Goal: Task Accomplishment & Management: Complete application form

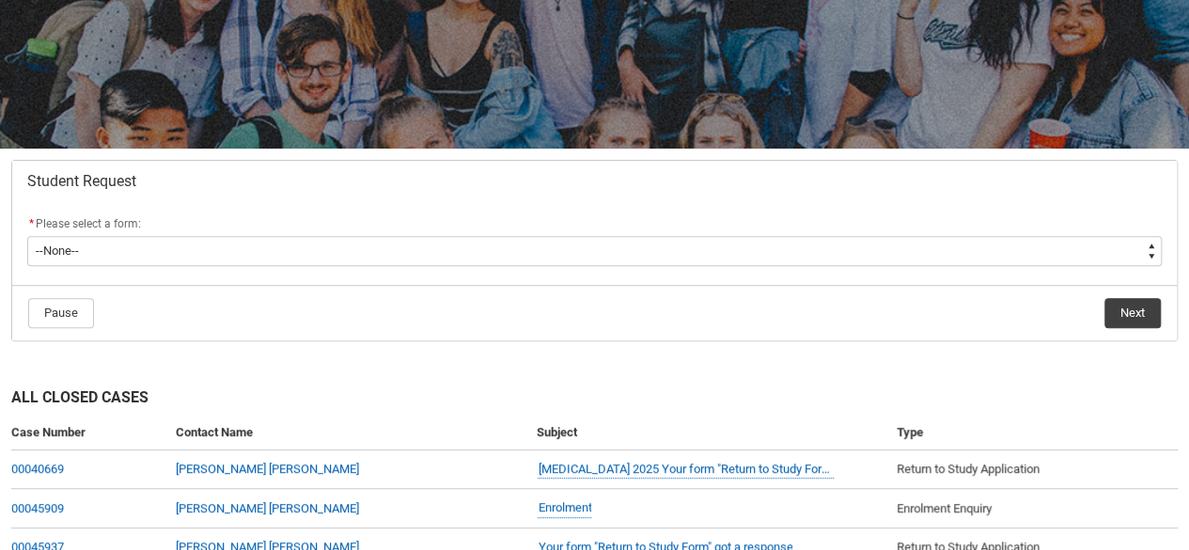
scroll to position [227, 0]
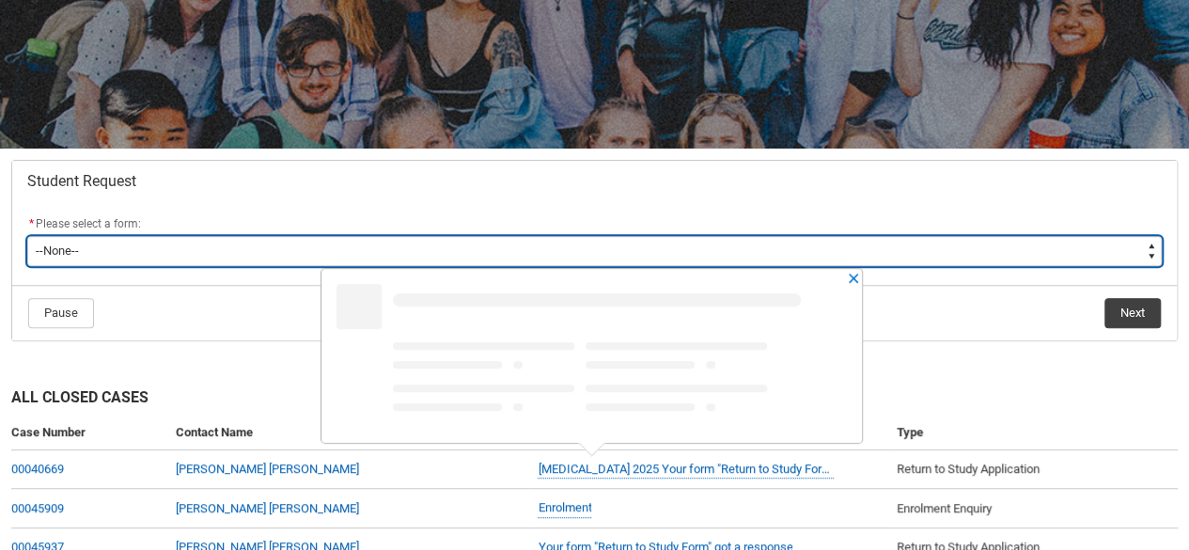
click at [887, 253] on select "--None-- Academic Transcript Application to Appeal Assignment Extension Change …" at bounding box center [594, 251] width 1134 height 30
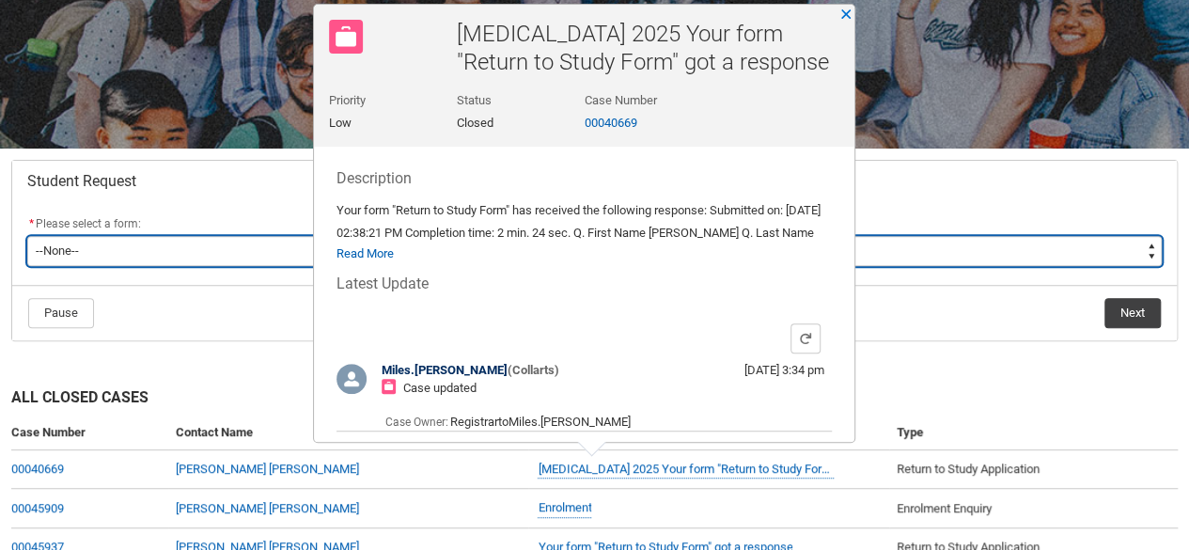
type lightning-select "Enrolment_Variation_Choice"
click at [27, 236] on select "--None-- Academic Transcript Application to Appeal Assignment Extension Change …" at bounding box center [594, 251] width 1134 height 30
select select "Enrolment_Variation_Choice"
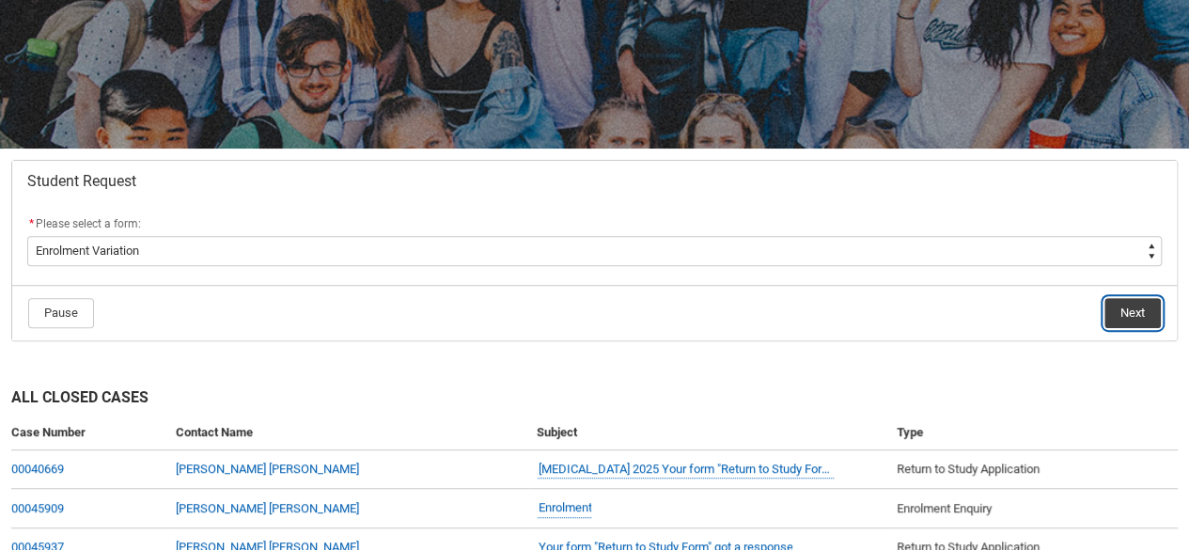
click at [1109, 319] on button "Next" at bounding box center [1132, 313] width 56 height 30
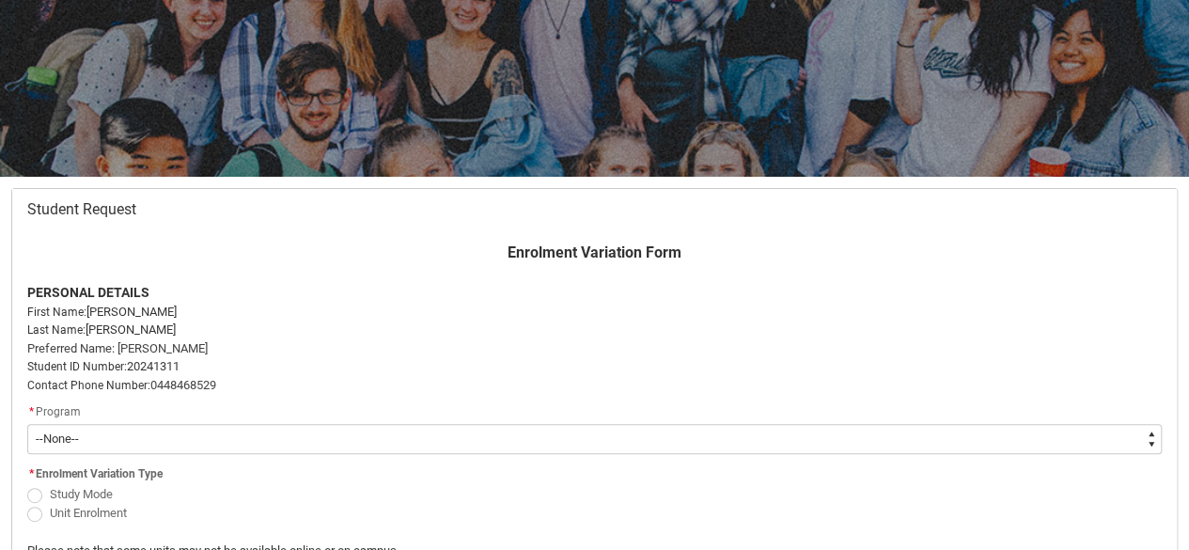
scroll to position [389, 0]
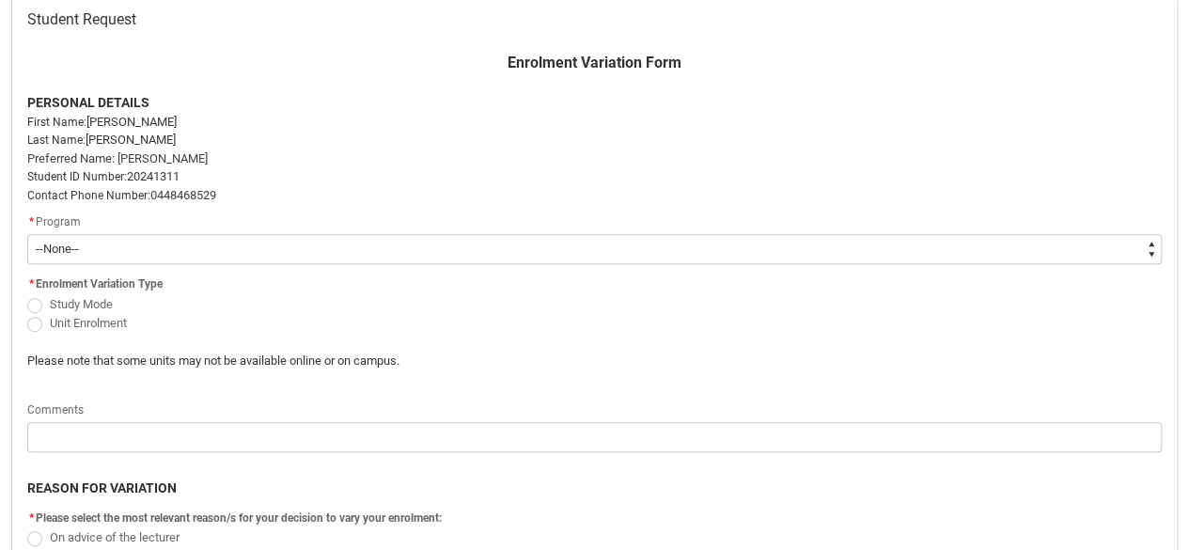
click at [39, 301] on span "Redu_Student_Request flow" at bounding box center [34, 305] width 15 height 15
click at [27, 294] on input "Study Mode" at bounding box center [26, 293] width 1 height 1
radio input "true"
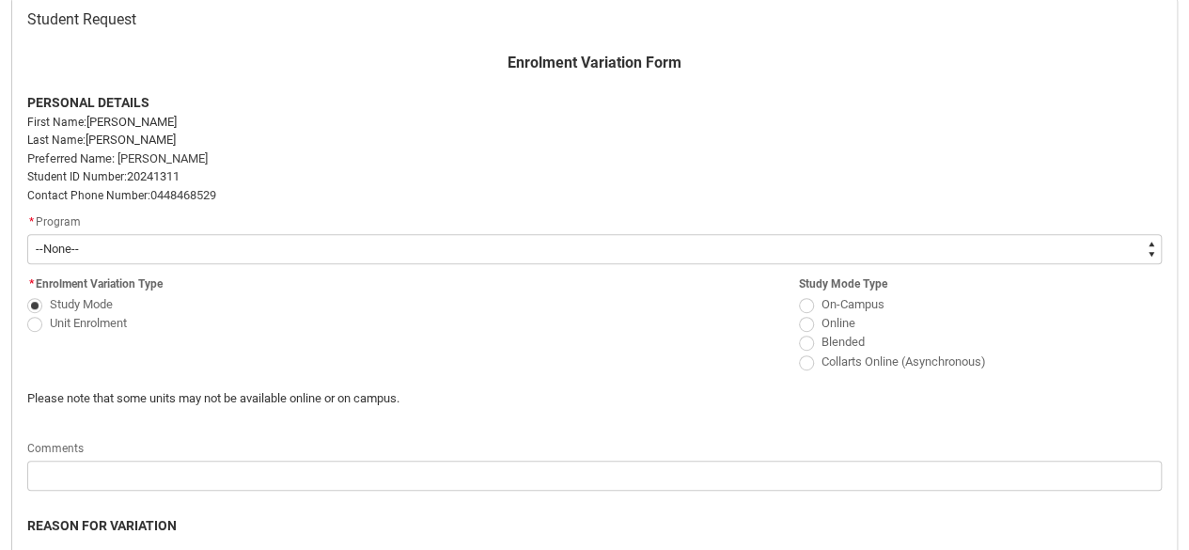
click at [801, 304] on span "Redu_Student_Request flow" at bounding box center [806, 305] width 15 height 15
click at [799, 294] on input "On-Campus" at bounding box center [798, 293] width 1 height 1
radio input "true"
click at [37, 322] on span "Redu_Student_Request flow" at bounding box center [34, 324] width 15 height 15
click at [27, 313] on input "Unit Enrolment" at bounding box center [26, 312] width 1 height 1
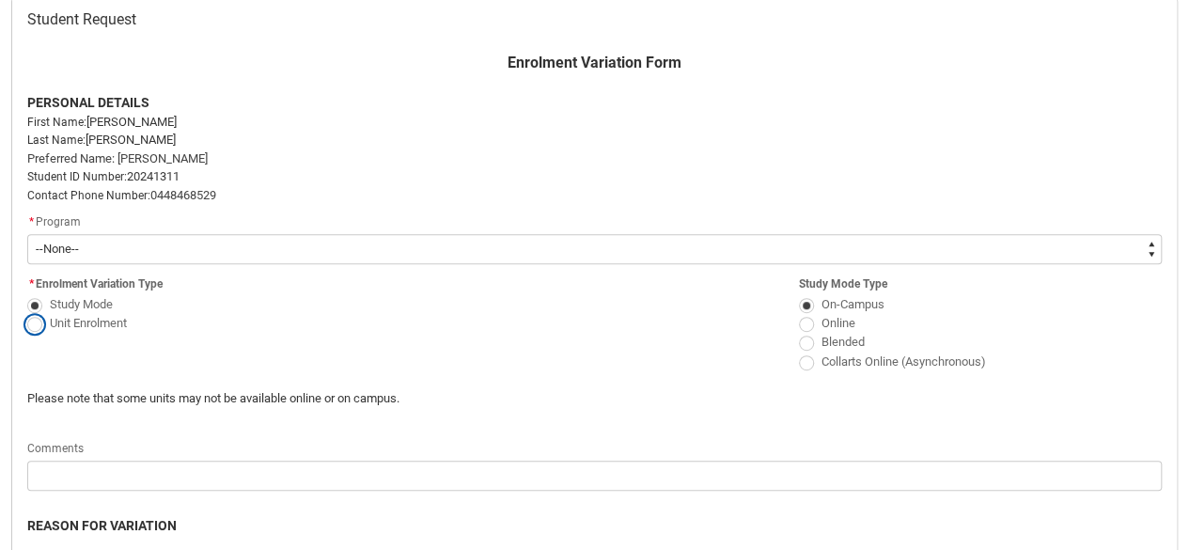
radio input "true"
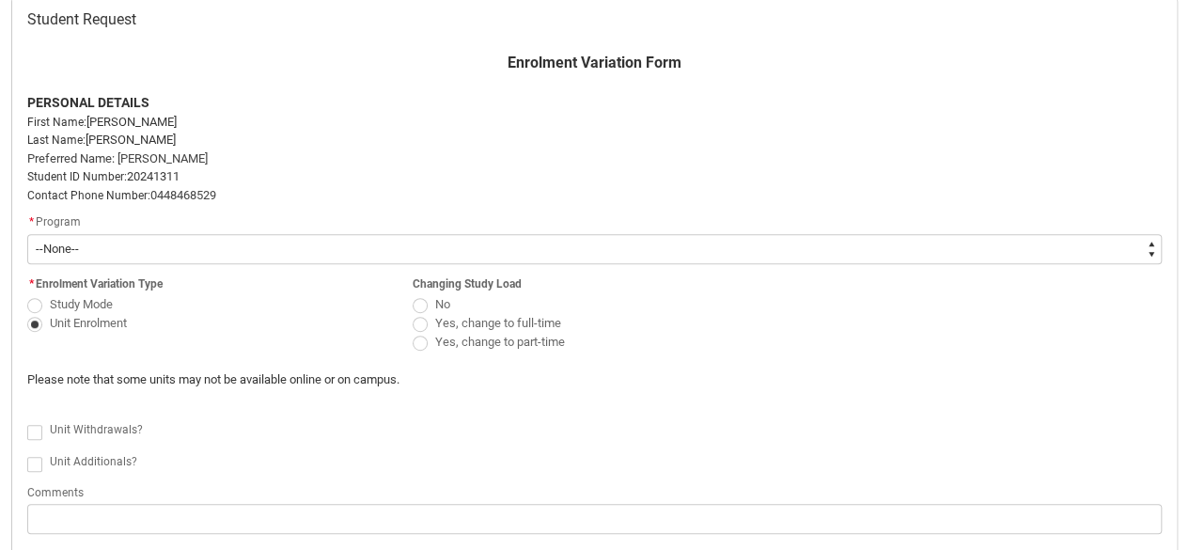
click at [417, 339] on span "Redu_Student_Request flow" at bounding box center [419, 342] width 15 height 15
click at [412, 333] on input "Yes, change to part-time" at bounding box center [412, 332] width 1 height 1
radio input "true"
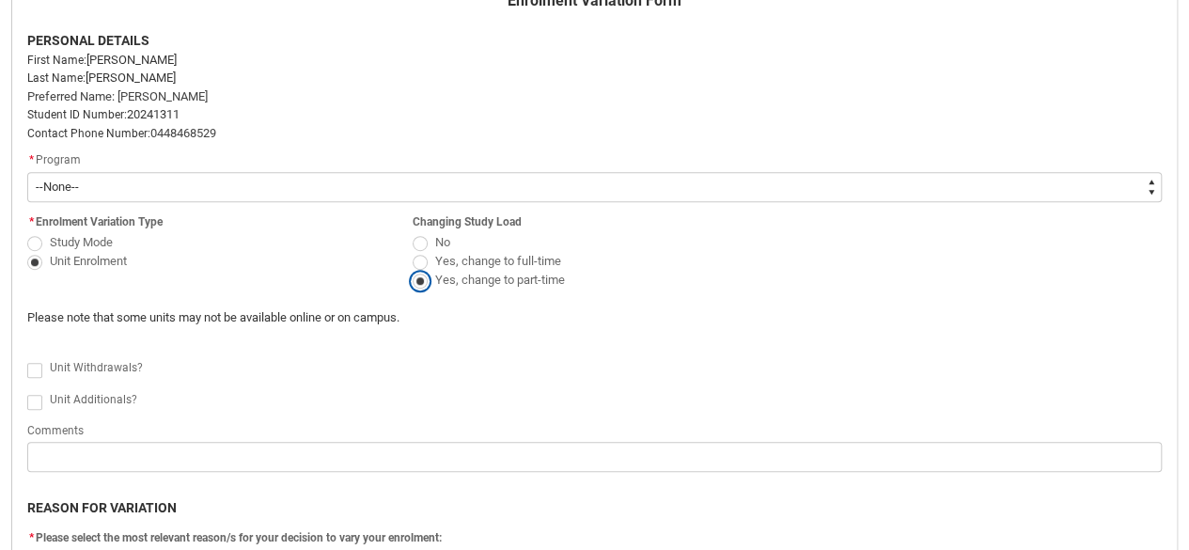
scroll to position [455, 0]
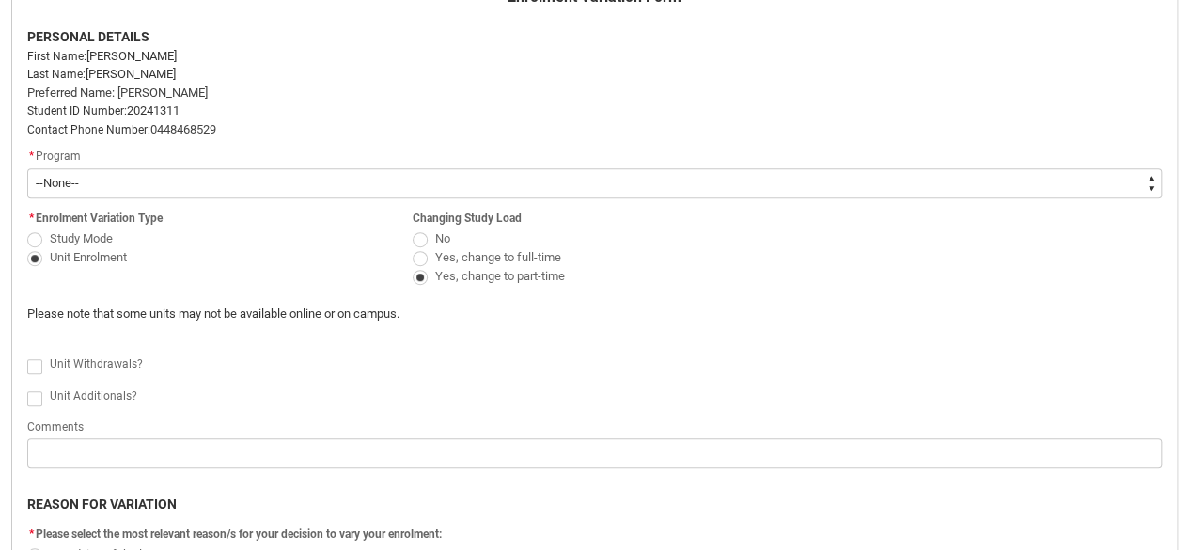
click at [36, 365] on span "Redu_Student_Request flow" at bounding box center [34, 366] width 15 height 15
click at [27, 356] on input "Redu_Student_Request flow" at bounding box center [26, 355] width 1 height 1
type lightning-input "true"
checkbox input "true"
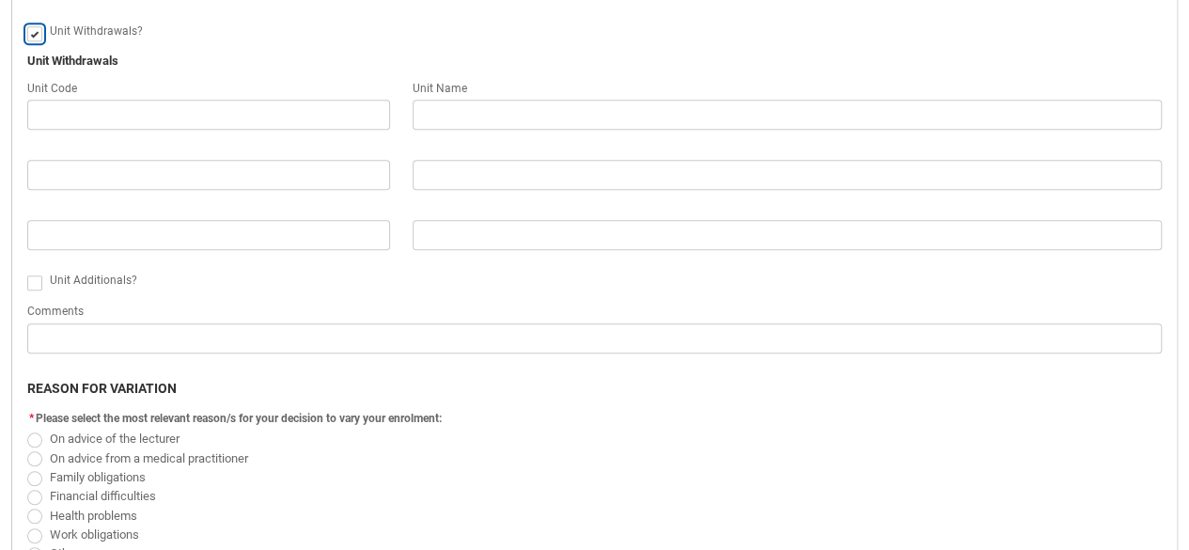
scroll to position [789, 0]
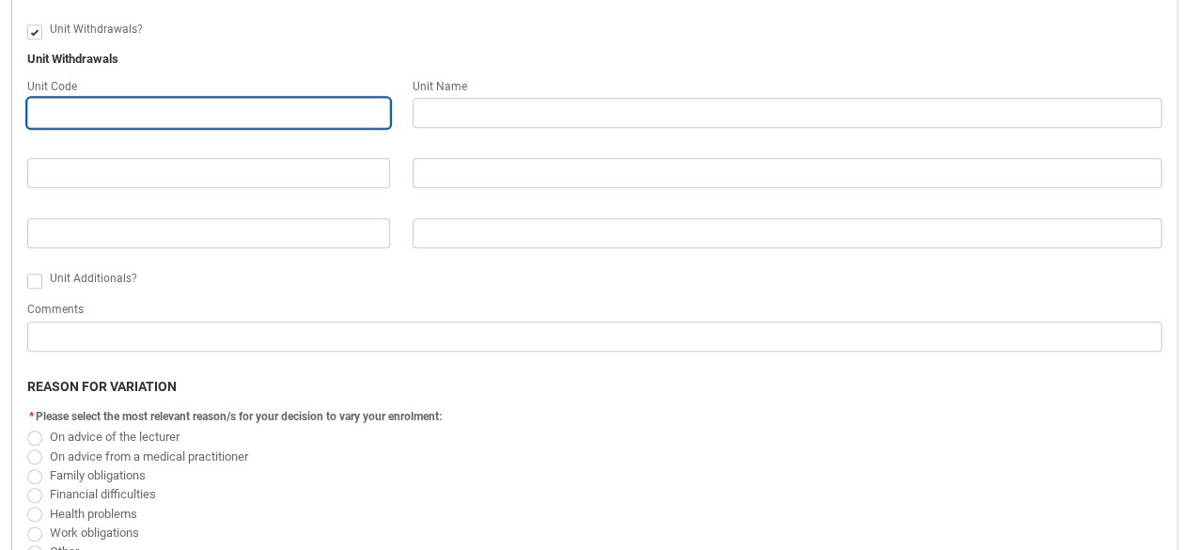
click at [294, 121] on input "Redu_Student_Request flow" at bounding box center [208, 113] width 363 height 30
paste input "Tickets are $25 each. Come as a team or join an open table. Tickets available v…"
type lightning-primitive-input-simple "Tickets are $25 each. Come as a team or join an open table. Tickets available v…"
type input "Tickets are $25 each. Come as a team or join an open table. Tickets available v…"
type lightning-primitive-input-simple "Tickets are $25 each. Come as a team or join an open table. Tickets available v…"
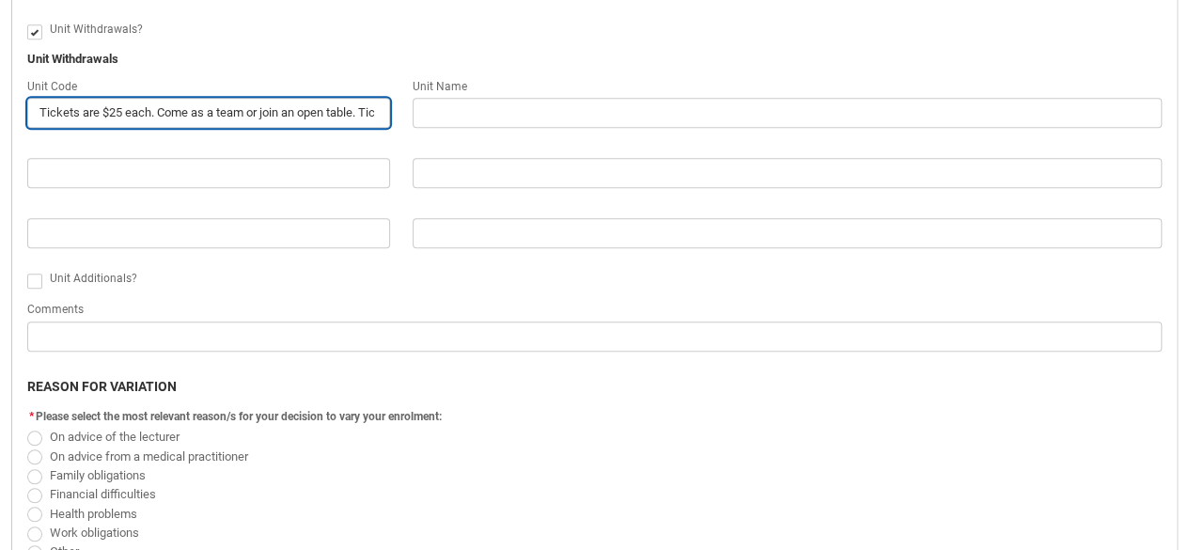
type input "Tickets are $25 each. Come as a team or join an open table. Tickets available v…"
type lightning-primitive-input-simple "Tickets are $25 each. Come as a team or join an open table. Tickets available v…"
type input "Tickets are $25 each. Come as a team or join an open table. Tickets available v…"
type lightning-primitive-input-simple "Tickets are $25 each. Come as a team or join an open table. Tickets available v…"
type input "Tickets are $25 each. Come as a team or join an open table. Tickets available v…"
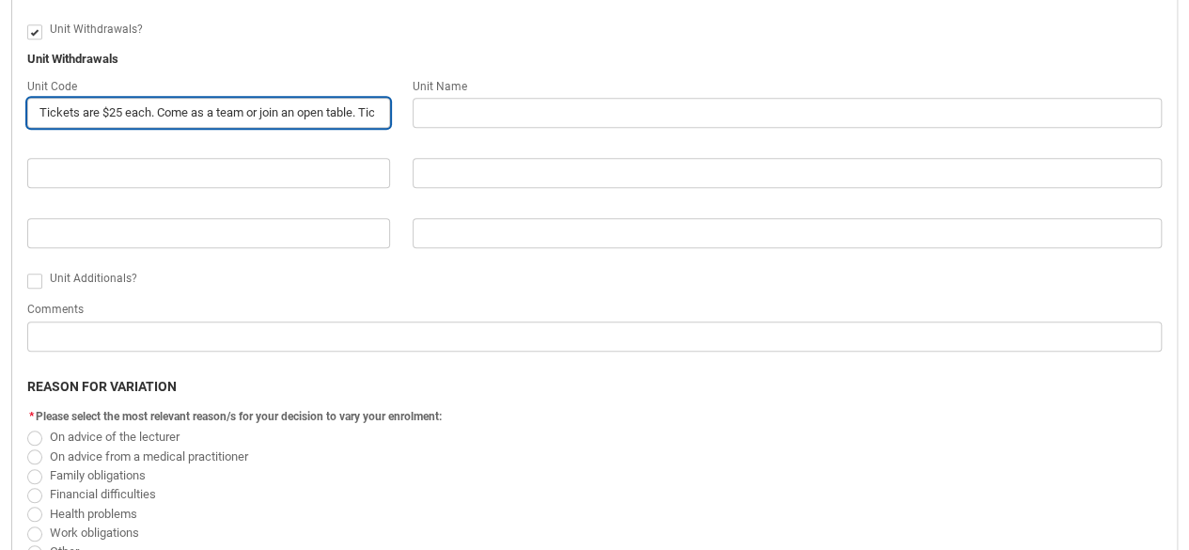
type lightning-primitive-input-simple "Tickets are $25 each. Come as a team or join an open table. Tickets available v…"
type input "Tickets are $25 each. Come as a team or join an open table. Tickets available v…"
type lightning-primitive-input-simple "Tickets are $25 each. Come as a team or join an open table. Tickets available v…"
type input "Tickets are $25 each. Come as a team or join an open table. Tickets available v…"
type lightning-primitive-input-simple "Tickets are $25 each. Come as a team or join an open table. Tickets available v…"
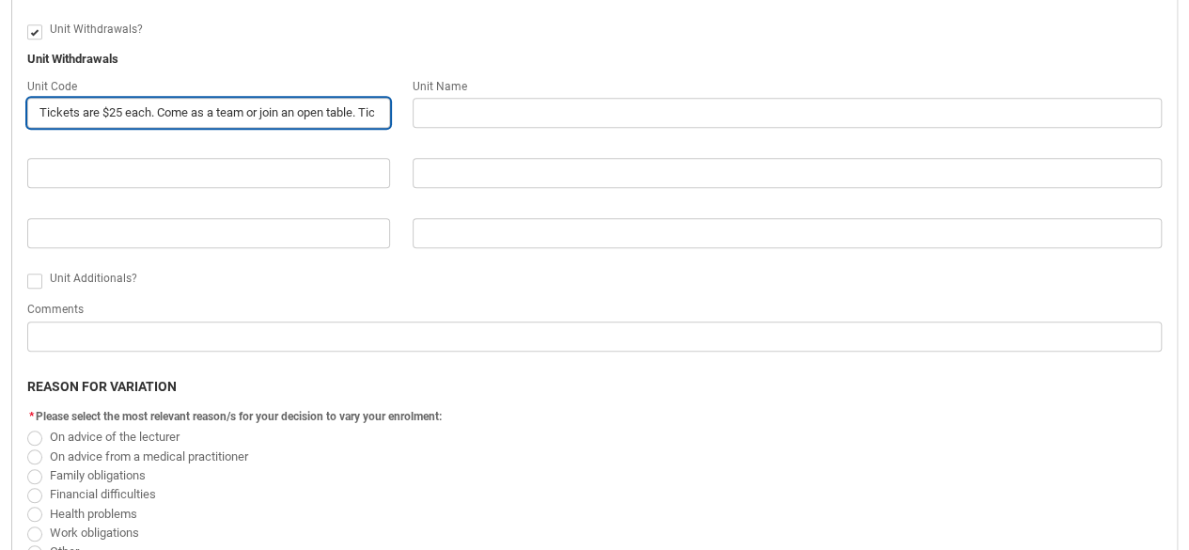
type input "Tickets are $25 each. Come as a team or join an open table. Tickets available v…"
type lightning-primitive-input-simple "Tickets are $25 each. Come as a team or join an open table. Tickets available v…"
type input "Tickets are $25 each. Come as a team or join an open table. Tickets available v…"
type lightning-primitive-input-simple "Tickets are $25 each. Come as a team or join an open table. Tickets available v…"
type input "Tickets are $25 each. Come as a team or join an open table. Tickets available v…"
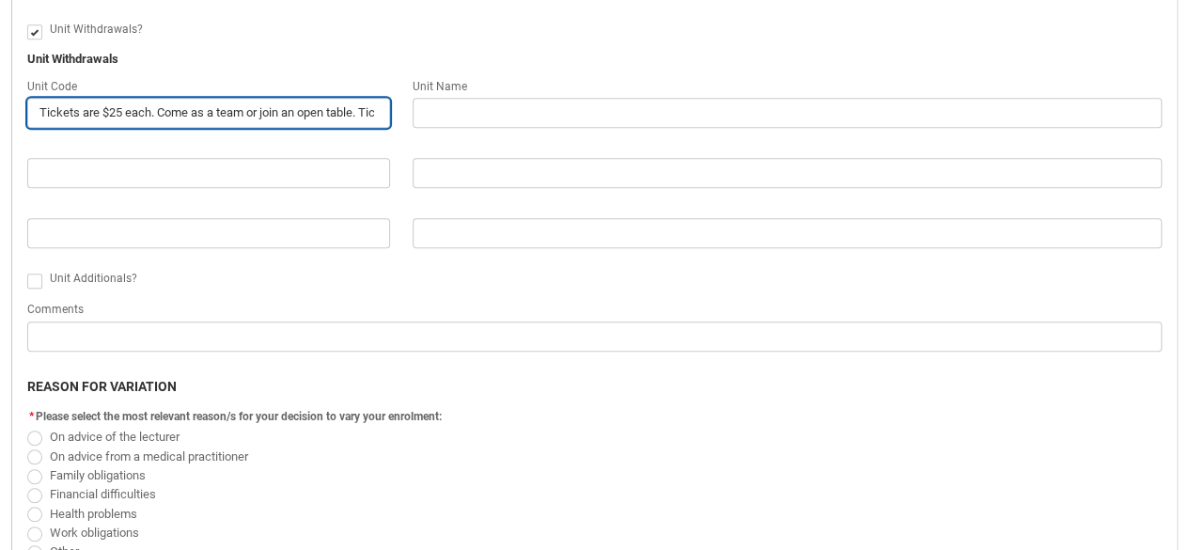
type lightning-primitive-input-simple "Tickets are $25 each. Come as a team or join an open table. Tickets available v…"
type input "Tickets are $25 each. Come as a team or join an open table. Tickets available v…"
type lightning-primitive-input-simple "Tickets are $25 each. Come as a team or join an open table. Tickets available v…"
type input "Tickets are $25 each. Come as a team or join an open table. Tickets available v…"
type lightning-primitive-input-simple "Tickets are $25 each. Come as a team or join an open table. Tickets available v…"
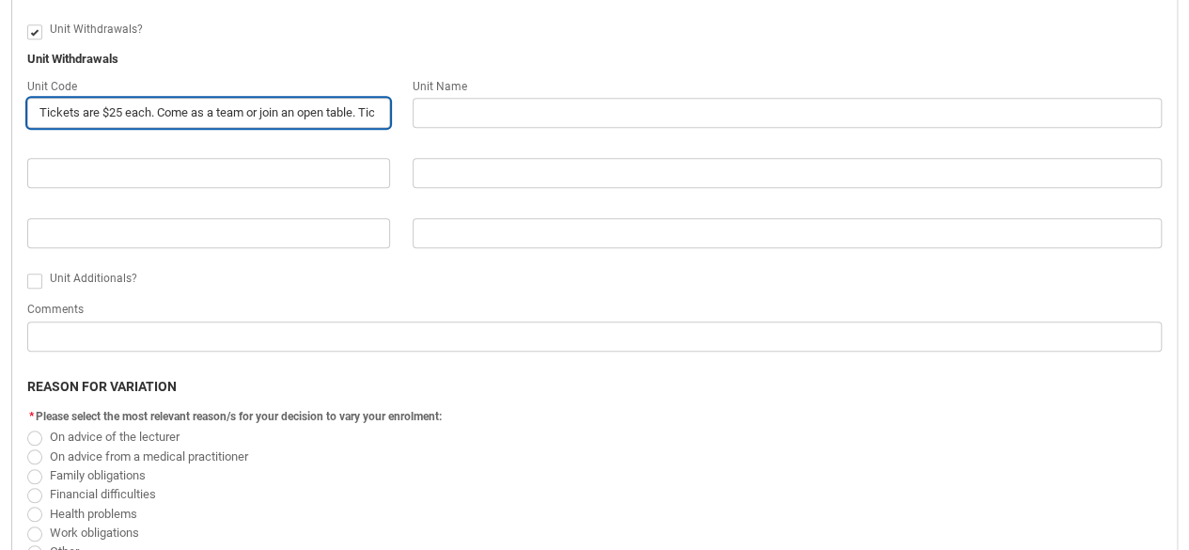
type input "Tickets are $25 each. Come as a team or join an open table. Tickets available v…"
type lightning-primitive-input-simple "Tickets are $25 each. Come as a team or join an open table. Tickets available v…"
type input "Tickets are $25 each. Come as a team or join an open table. Tickets available v…"
type lightning-primitive-input-simple "Tickets are $25 each. Come as a team or join an open table. Tickets available v…"
type input "Tickets are $25 each. Come as a team or join an open table. Tickets available v…"
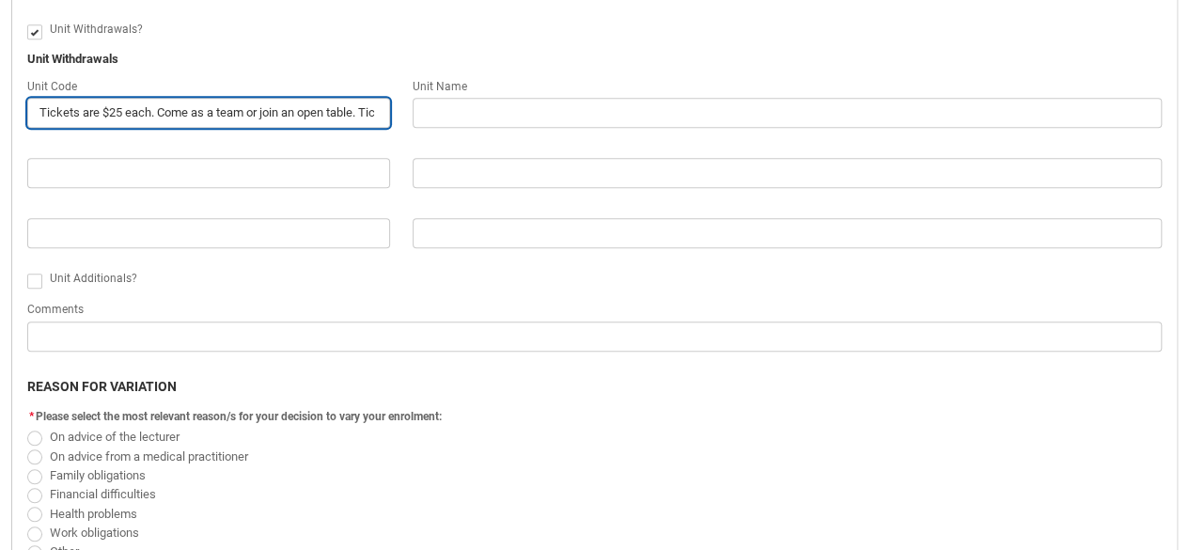
type lightning-primitive-input-simple "Tickets are $25 each. Come as a team or join an open table. Tickets available v…"
type input "Tickets are $25 each. Come as a team or join an open table. Tickets available v…"
type lightning-primitive-input-simple "Tickets are $25 each. Come as a team or join an open table. Tickets available v…"
type input "Tickets are $25 each. Come as a team or join an open table. Tickets available v…"
paste input "Tickets are $25 each. Come as a team or join an open table. Tickets available v…"
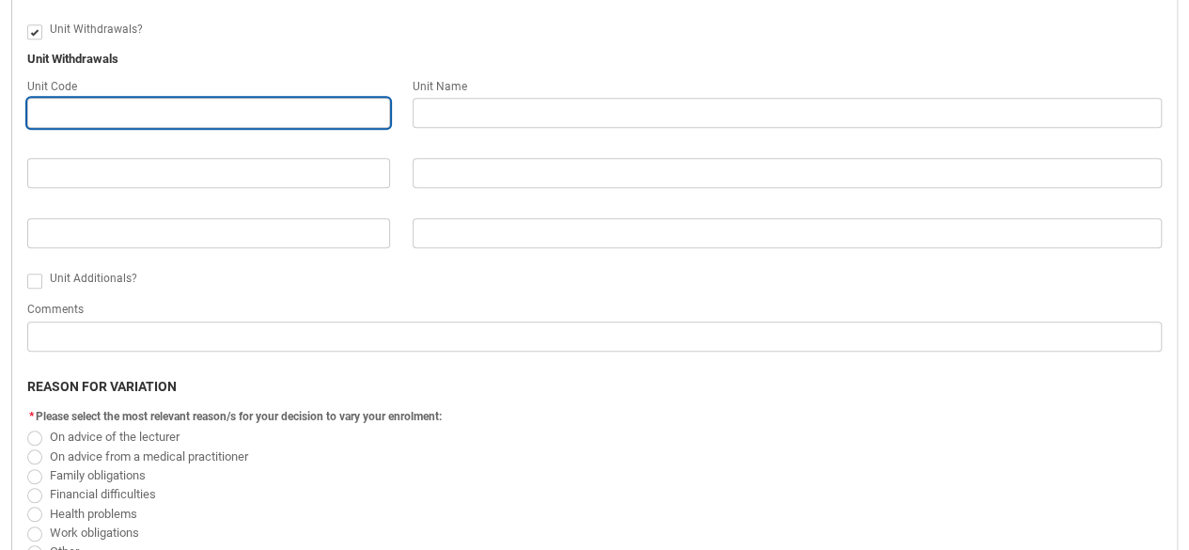
type lightning-primitive-input-simple "Tickets are $25 each. Come as a team or join an open table. Tickets available v…"
type input "Tickets are $25 each. Come as a team or join an open table. Tickets available v…"
type lightning-primitive-input-simple "Tickets are $25 each. Come as a team or join an open table. Tickets available v…"
type input "Tickets are $25 each. Come as a team or join an open table. Tickets available v…"
paste input "SHTS2"
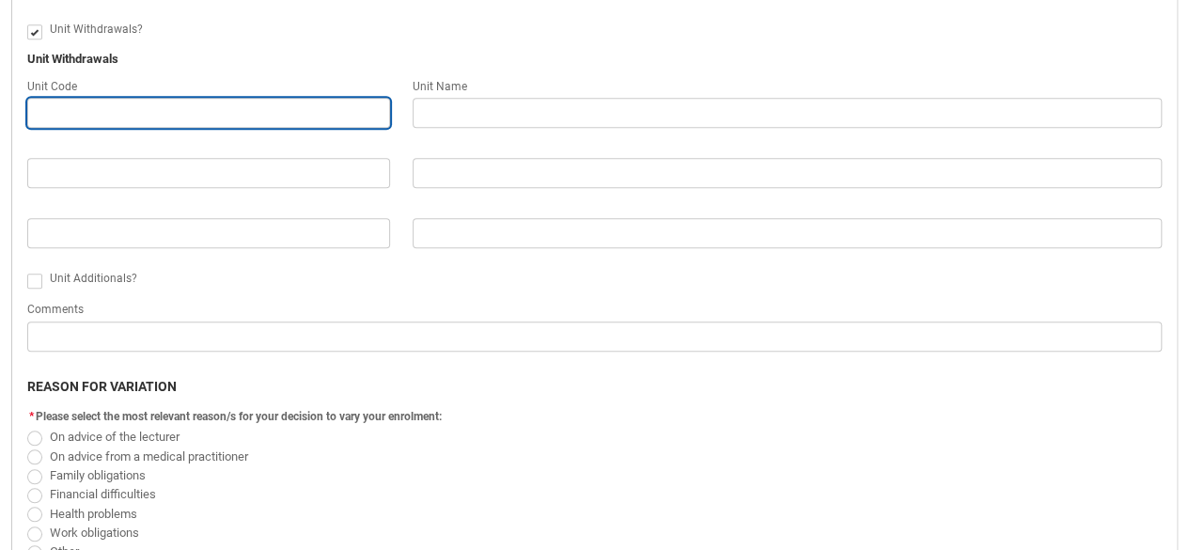
type lightning-primitive-input-simple "SHTS2"
type input "SHTS2"
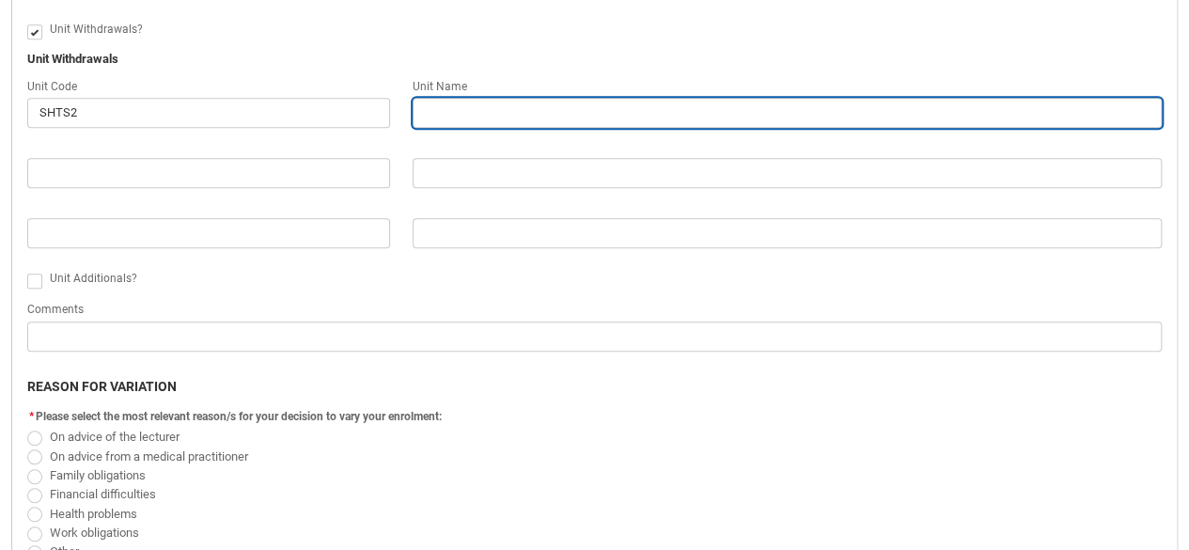
click at [474, 99] on input "Redu_Student_Request flow" at bounding box center [786, 113] width 749 height 30
paste input "Introduction to Theatre Studies 2 STAGE 2 Group 1"
type lightning-primitive-input-simple "Introduction to Theatre Studies 2 STAGE 2 Group 1"
type input "Introduction to Theatre Studies 2 STAGE 2 Group 1"
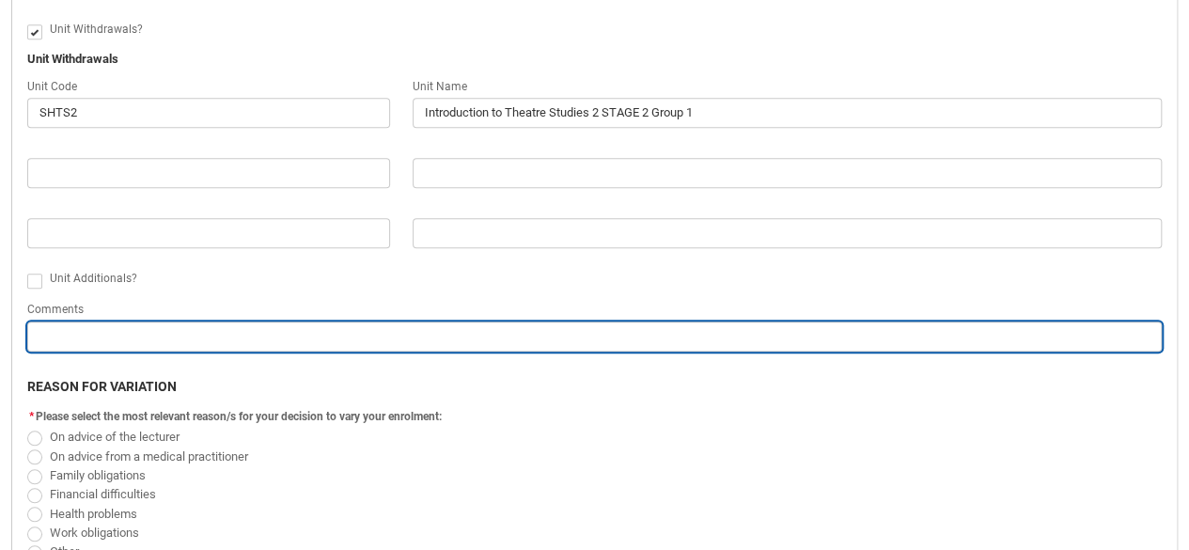
click at [69, 326] on input "Redu_Student_Request flow" at bounding box center [594, 336] width 1134 height 30
type lightning-primitive-input-simple "t"
type input "t"
type lightning-primitive-input-simple "th"
type input "th"
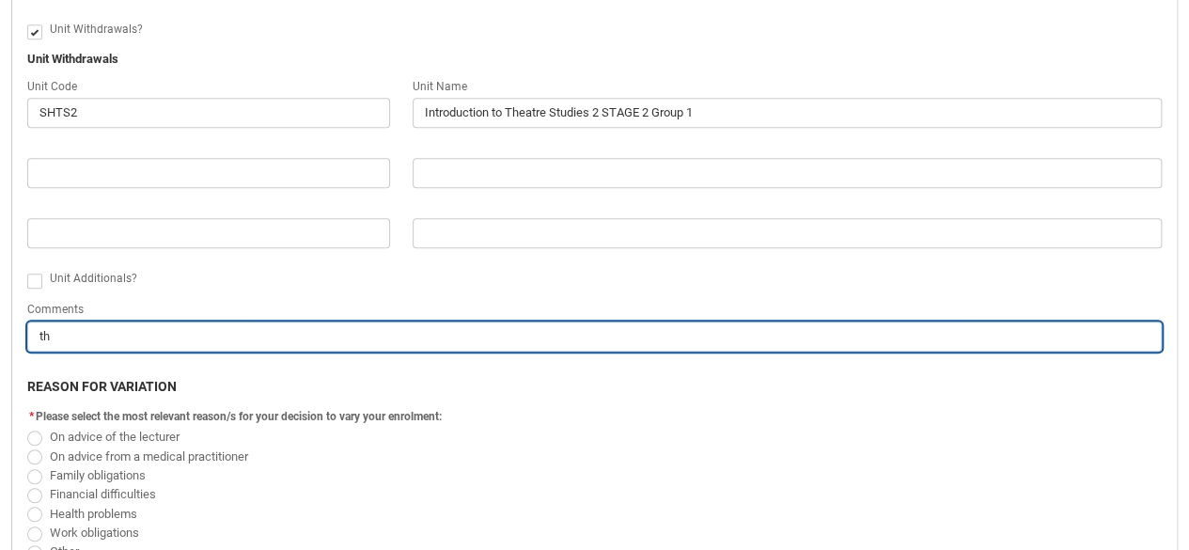
type lightning-primitive-input-simple "thi"
type input "thi"
type lightning-primitive-input-simple "this"
type input "this"
type lightning-primitive-input-simple "this"
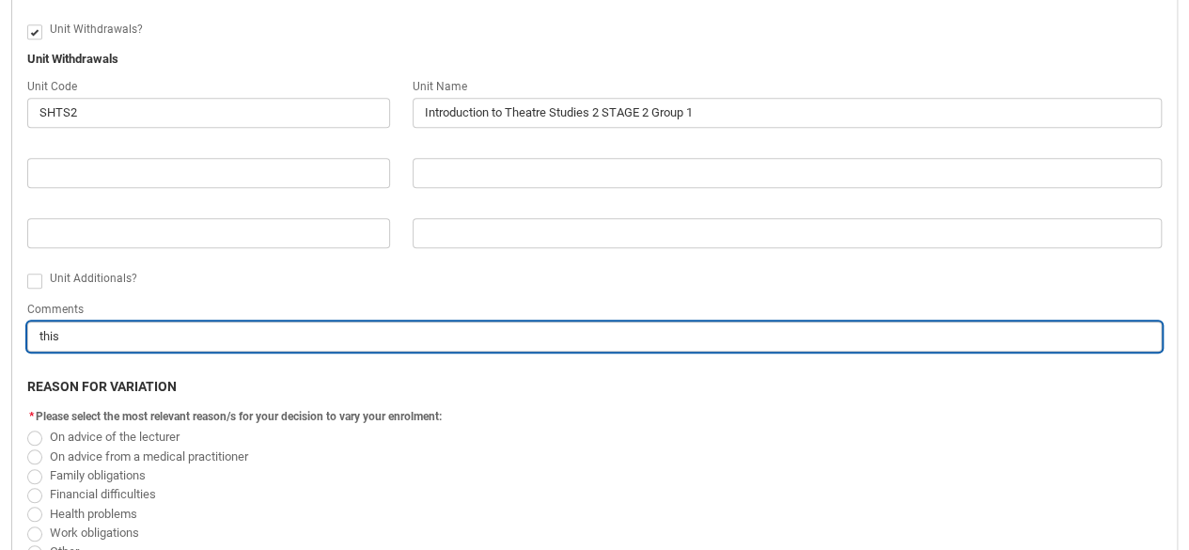
type input "this"
type lightning-primitive-input-simple "this t"
type input "this t"
type lightning-primitive-input-simple "this"
type input "this"
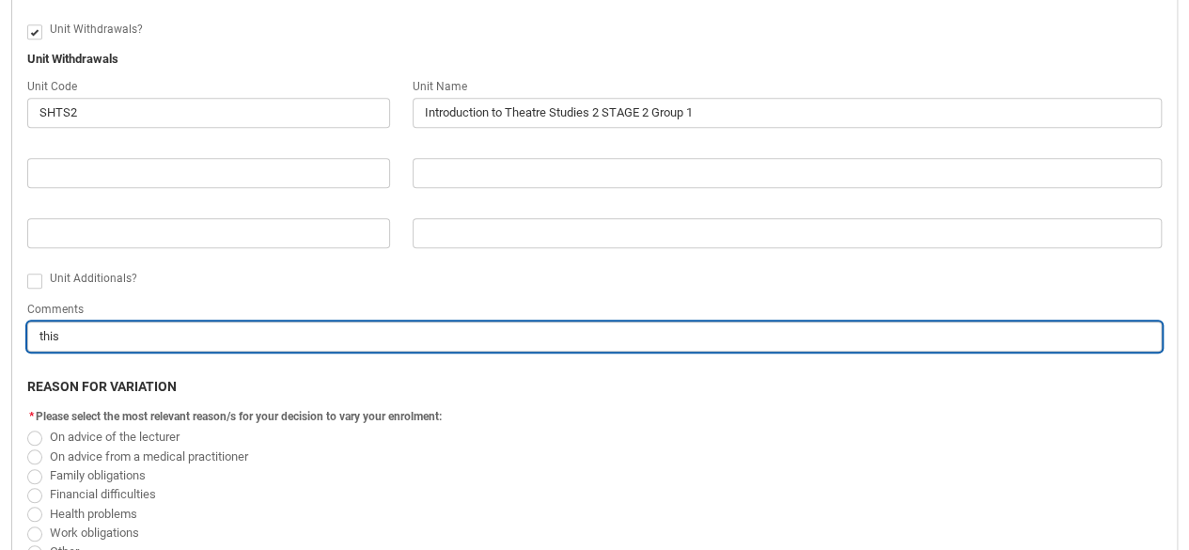
type lightning-primitive-input-simple "this"
type input "this"
type lightning-primitive-input-simple "thi"
type input "thi"
type lightning-primitive-input-simple "th"
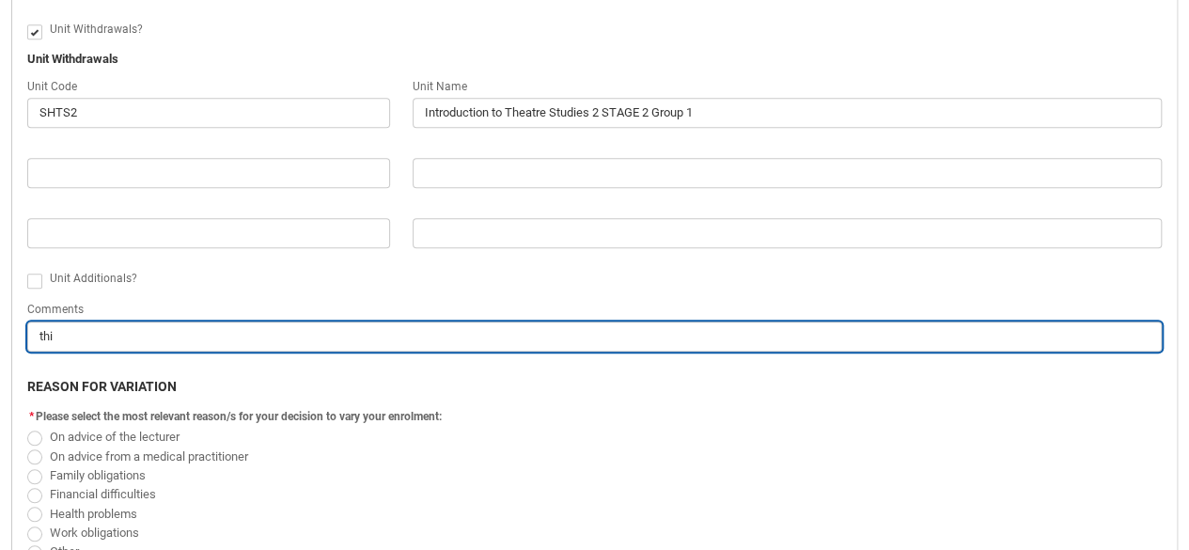
type input "th"
type lightning-primitive-input-simple "t"
type input "t"
type lightning-primitive-input-simple "T"
type input "T"
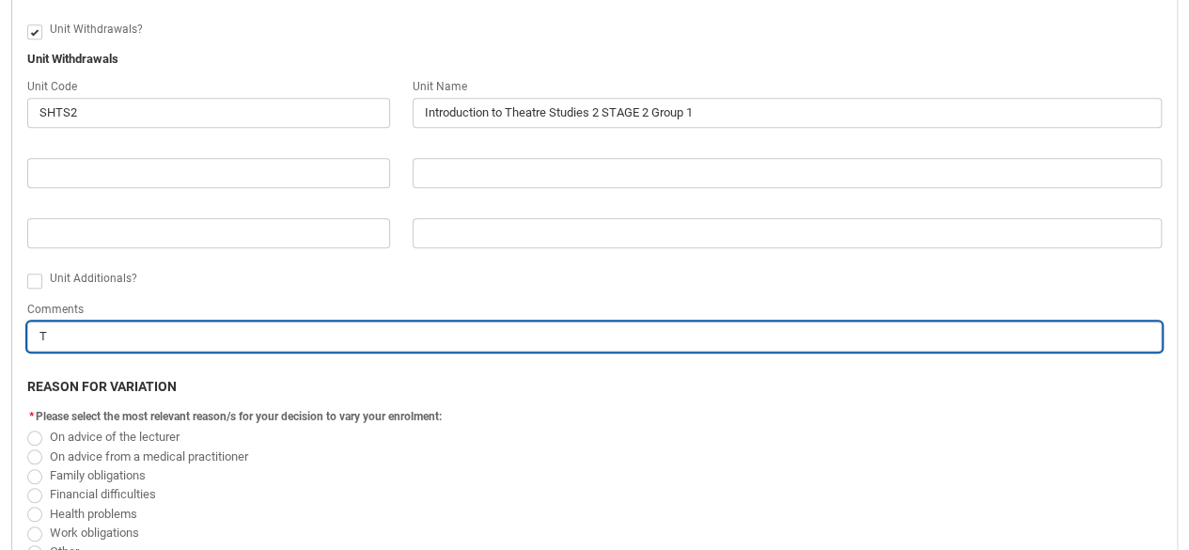
type lightning-primitive-input-simple "Th"
type input "Th"
type lightning-primitive-input-simple "Thi"
type input "Thi"
type lightning-primitive-input-simple "This"
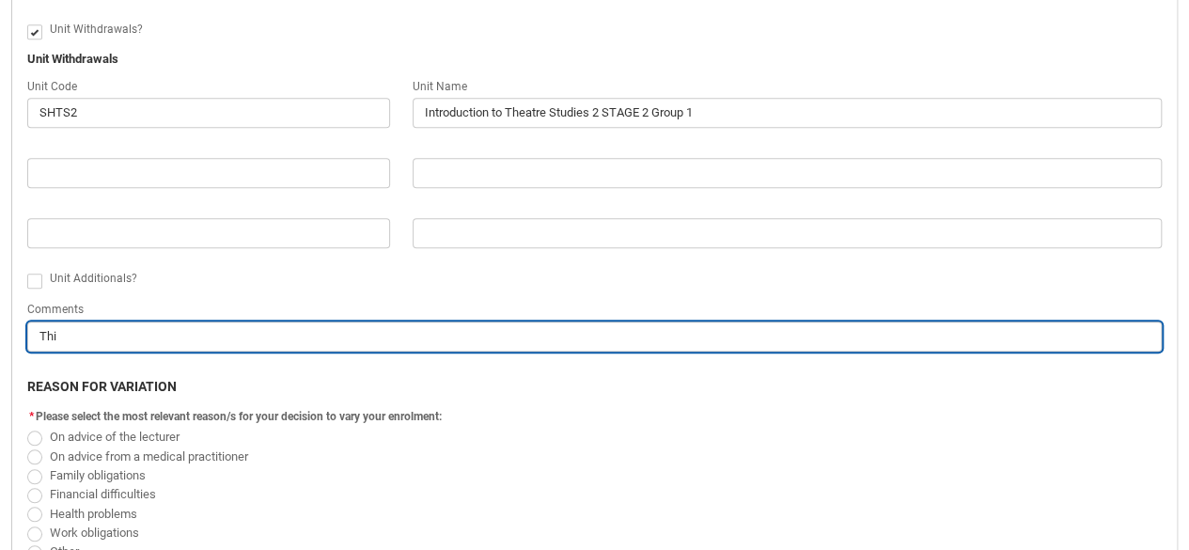
type input "This"
type lightning-primitive-input-simple "This"
type input "This"
type lightning-primitive-input-simple "This i"
type input "This i"
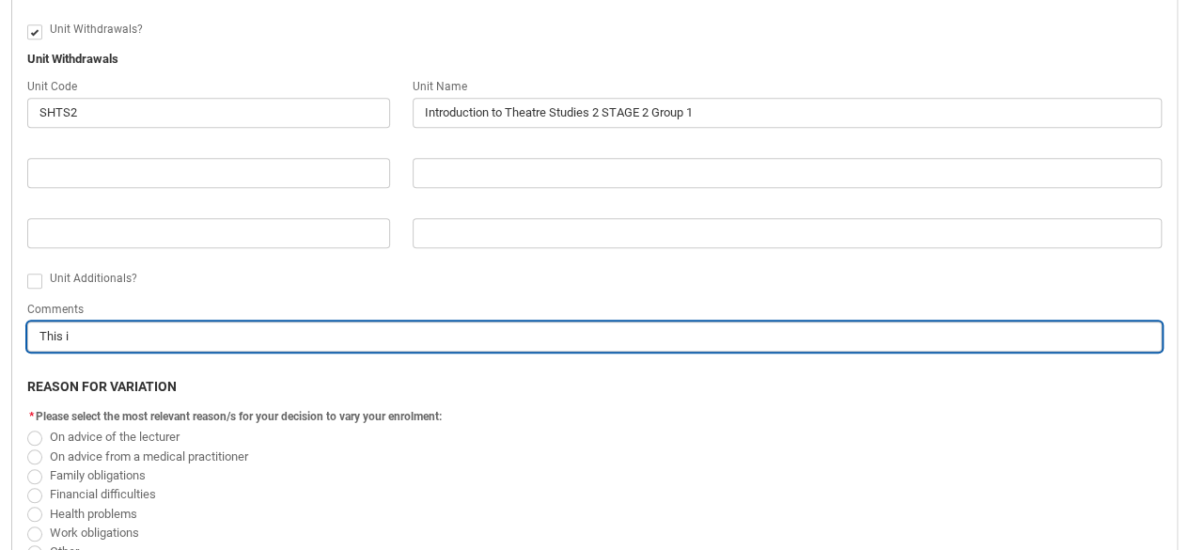
type lightning-primitive-input-simple "This is"
type input "This is"
type lightning-primitive-input-simple "This is"
type input "This is"
type lightning-primitive-input-simple "This is t"
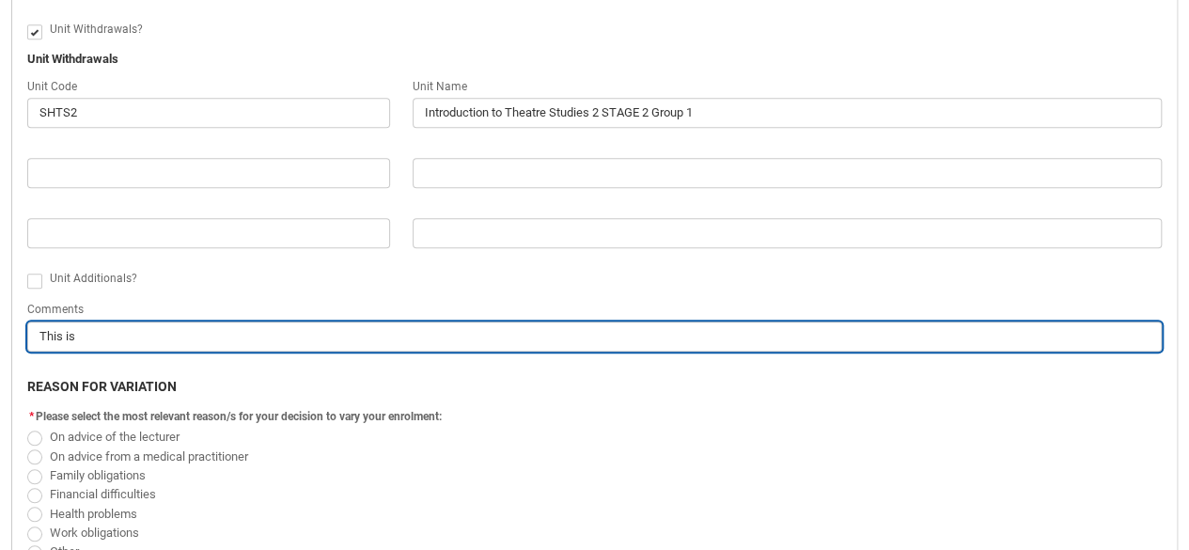
type input "This is t"
type lightning-primitive-input-simple "This is to"
type input "This is to"
type lightning-primitive-input-simple "This is to"
type input "This is to"
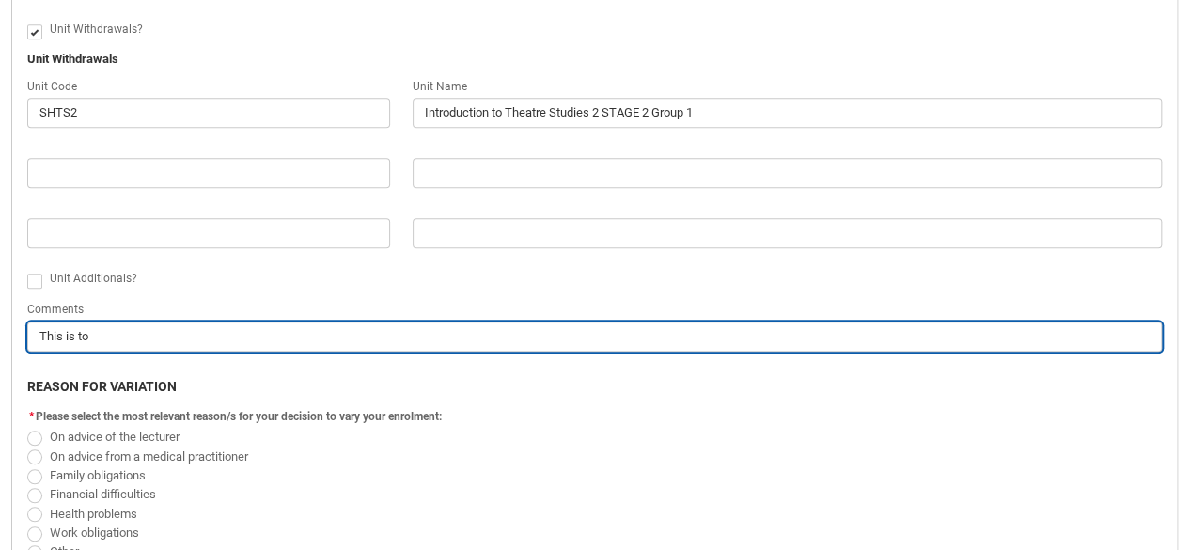
type lightning-primitive-input-simple "This is to j"
type input "This is to j"
type lightning-primitive-input-simple "This is to ju"
type input "This is to ju"
type lightning-primitive-input-simple "This is to jus"
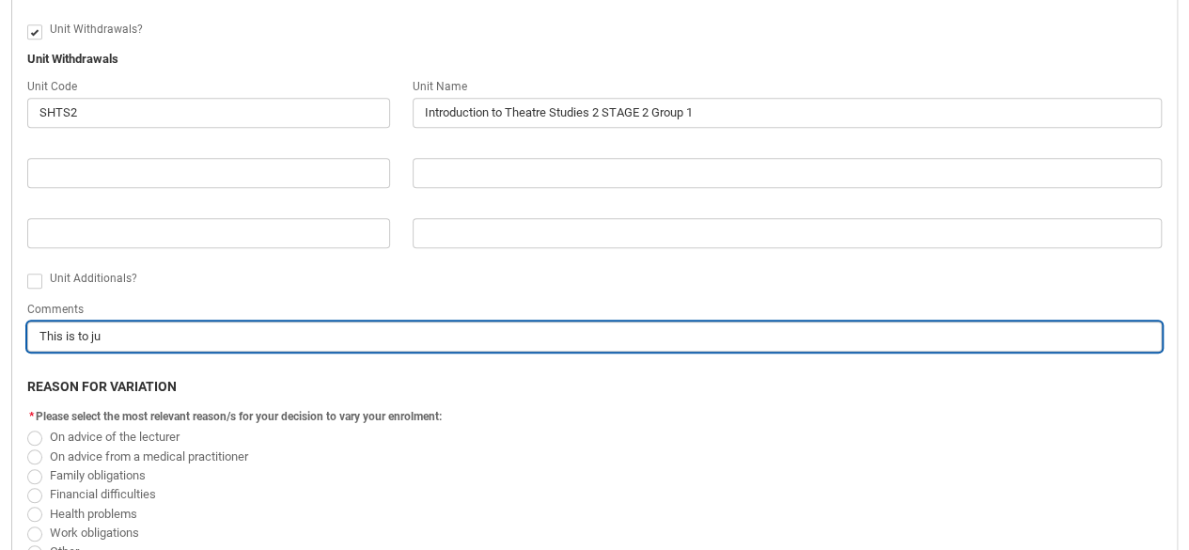
type input "This is to jus"
type lightning-primitive-input-simple "This is to just"
type input "This is to just"
type lightning-primitive-input-simple "This is to just"
type input "This is to just"
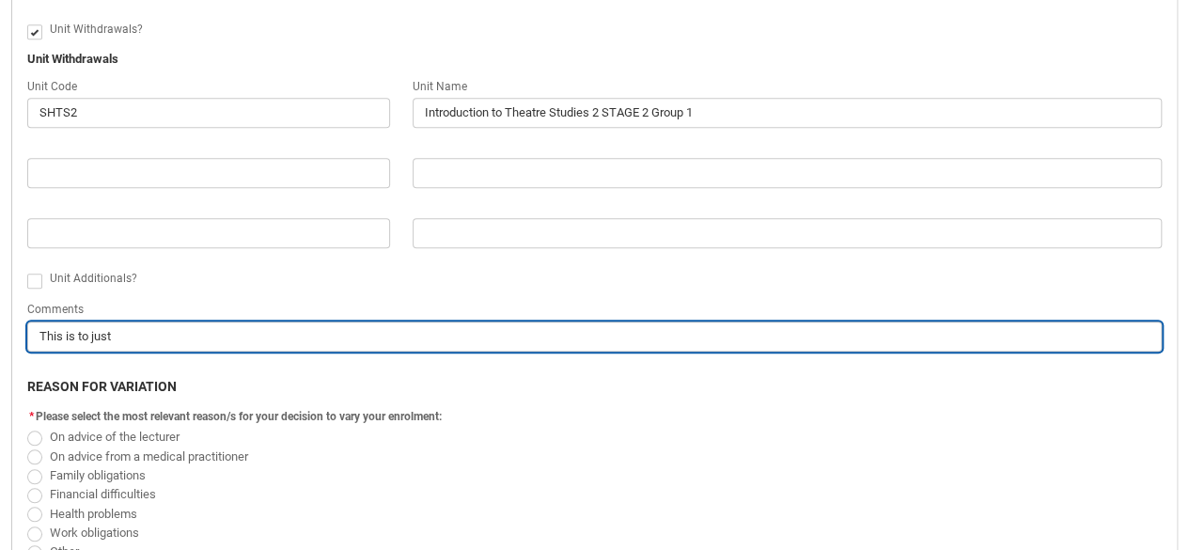
type lightning-primitive-input-simple "This is to just h"
type input "This is to just h"
type lightning-primitive-input-simple "This is to just ha"
type input "This is to just ha"
type lightning-primitive-input-simple "This is to just hav"
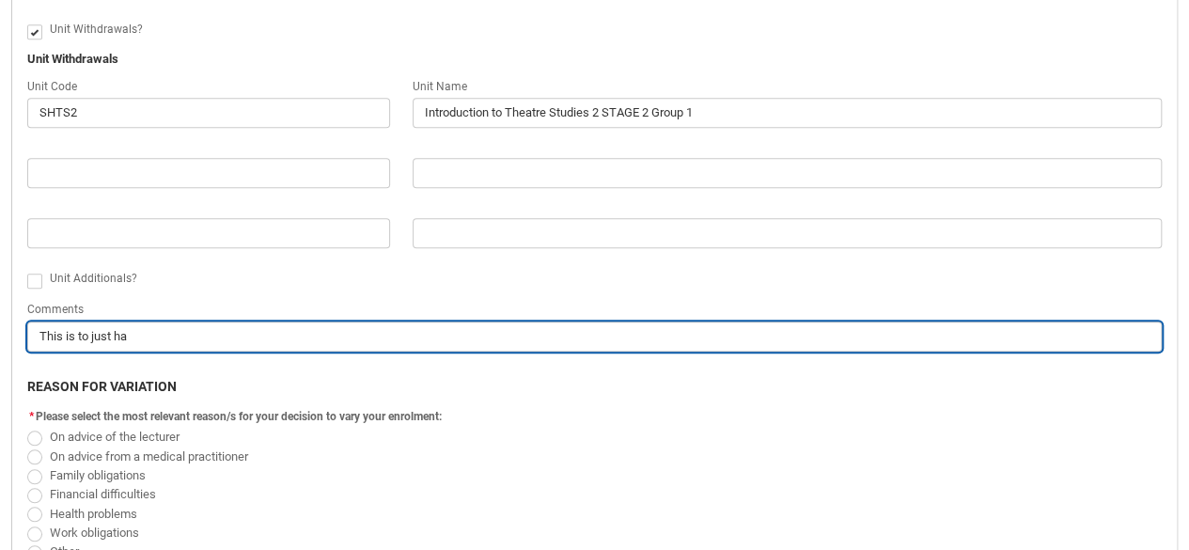
type input "This is to just hav"
type lightning-primitive-input-simple "This is to just have"
type input "This is to just have"
type lightning-primitive-input-simple "This is to just have"
type input "This is to just have"
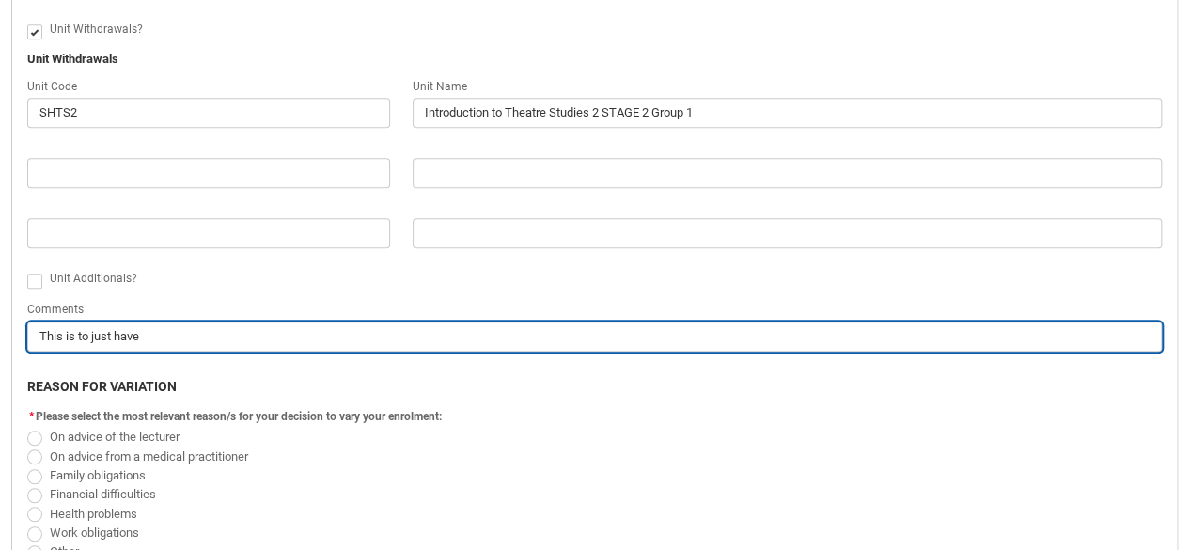
type lightning-primitive-input-simple "This is to just have"
type input "This is to just have"
type lightning-primitive-input-simple "This is to just hav"
type input "This is to just hav"
type lightning-primitive-input-simple "This is to just ha"
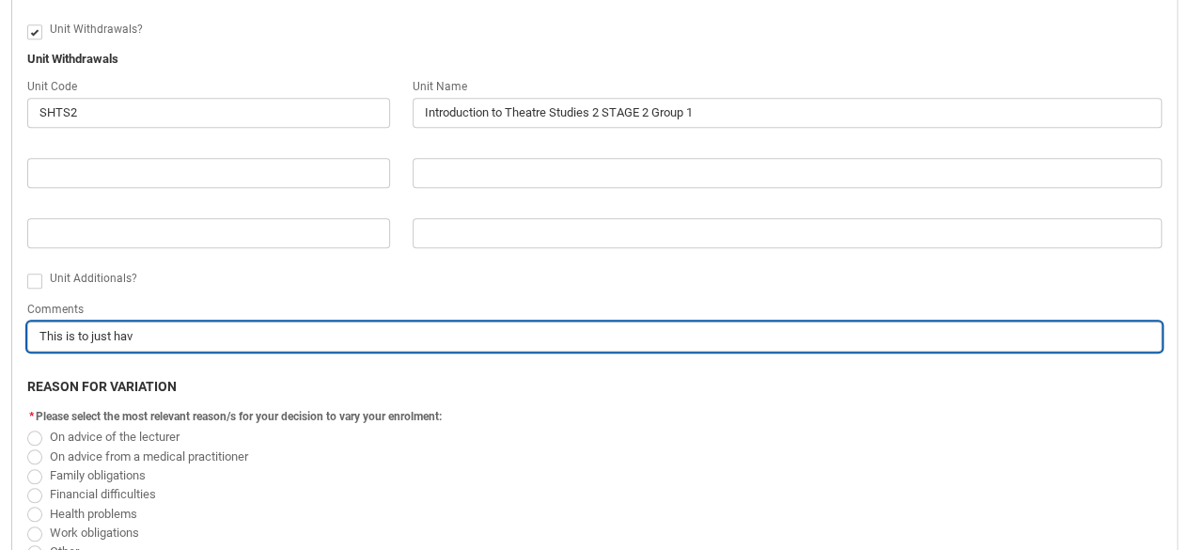
type input "This is to just ha"
type lightning-primitive-input-simple "This is to just h"
type input "This is to just h"
type lightning-primitive-input-simple "This is to just"
type input "This is to just"
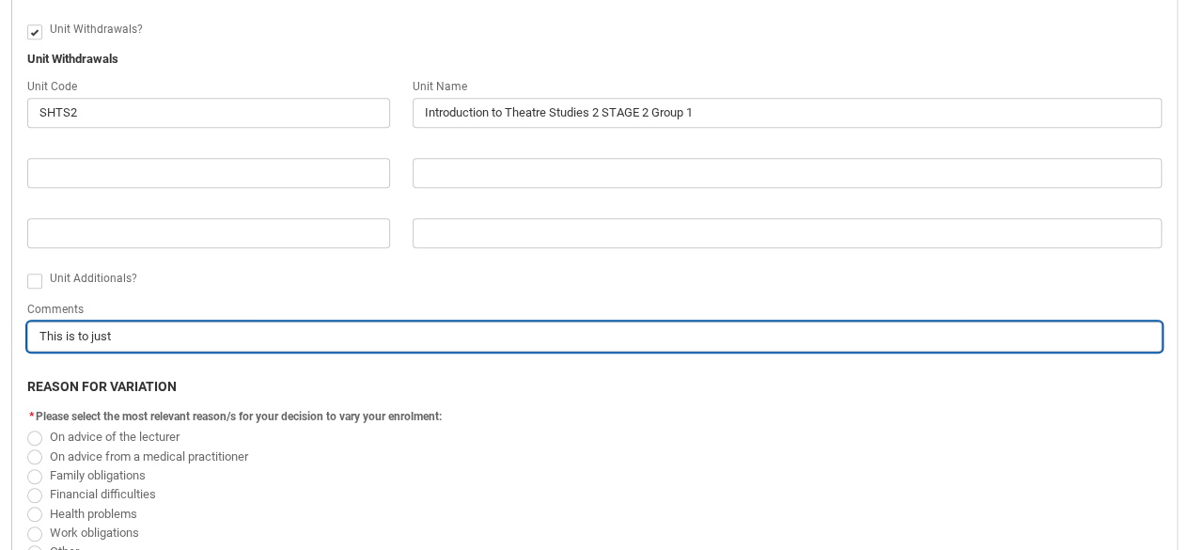
type lightning-primitive-input-simple "This is to just"
type input "This is to just"
type lightning-primitive-input-simple "This is to just"
type input "This is to just"
type lightning-primitive-input-simple "This is to just t"
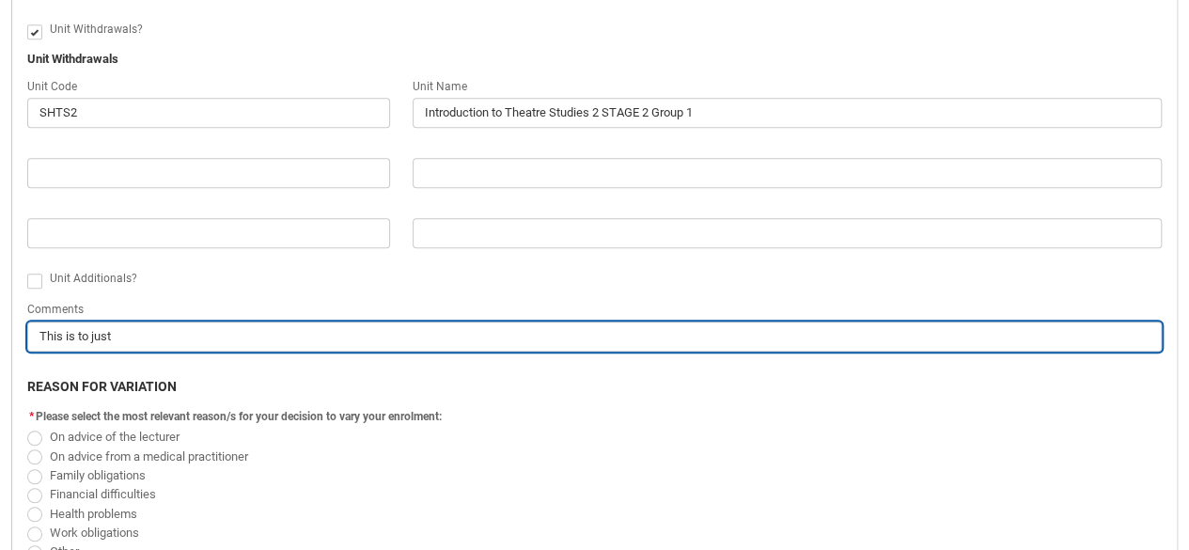
type input "This is to just t"
type lightning-primitive-input-simple "This is to just to"
type input "This is to just to"
type lightning-primitive-input-simple "This is to just to"
type input "This is to just to"
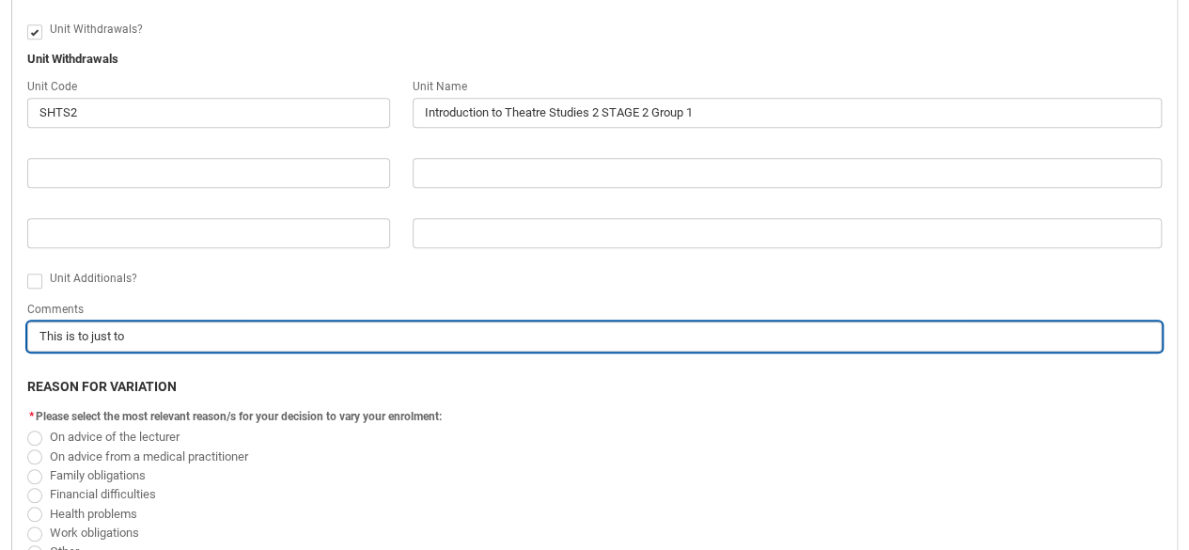
type lightning-primitive-input-simple "This is to just to h"
type input "This is to just to h"
type lightning-primitive-input-simple "This is to just to ha"
type input "This is to just to ha"
type lightning-primitive-input-simple "This is to just to hav"
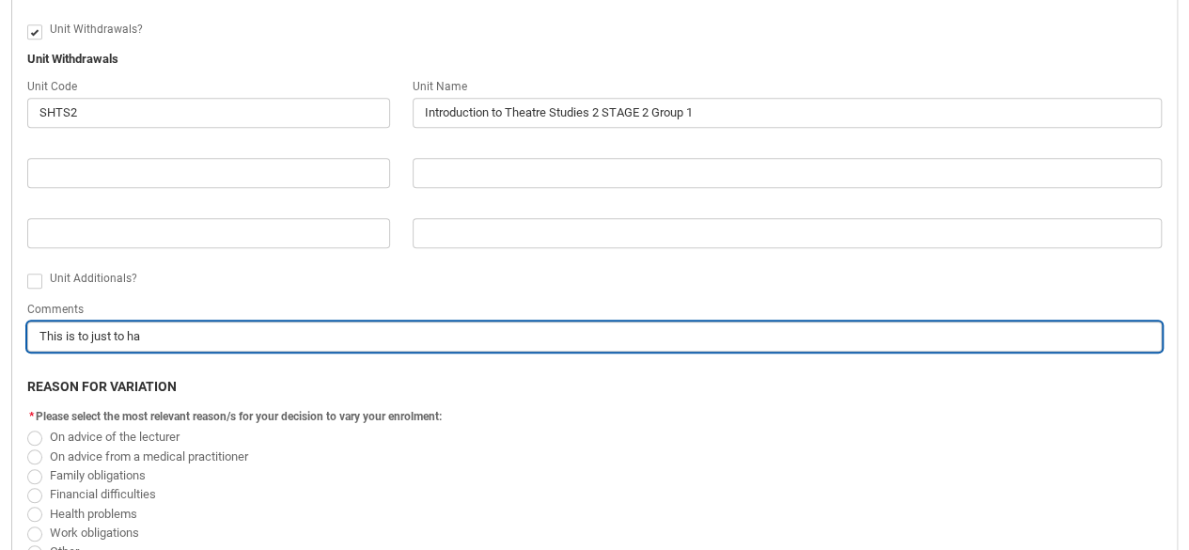
type input "This is to just to hav"
type lightning-primitive-input-simple "This is to just to have"
type input "This is to just to have"
type lightning-primitive-input-simple "This is to just to have"
type input "This is to just to have"
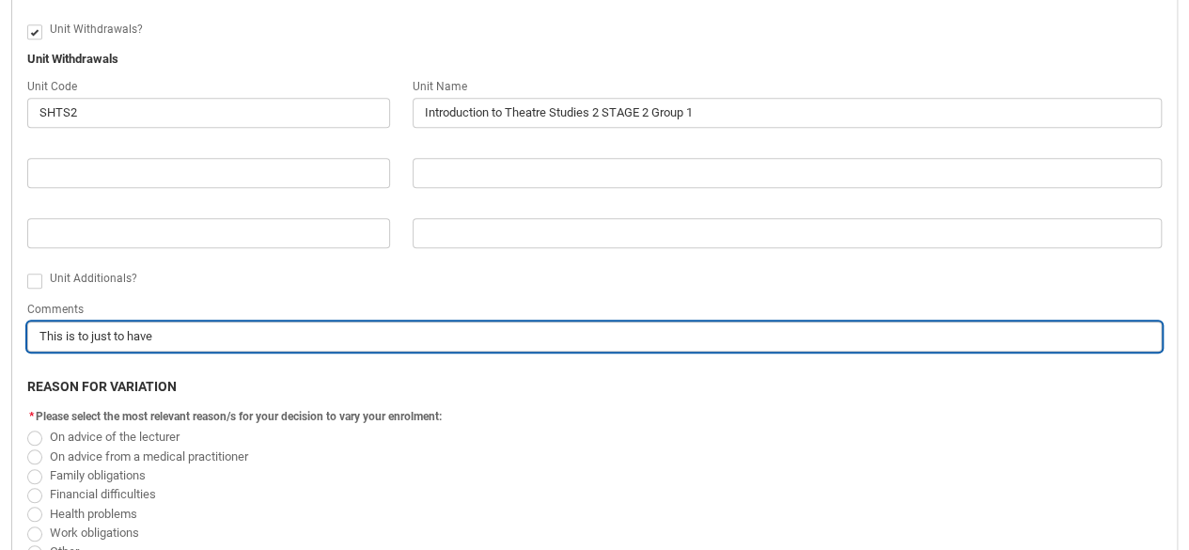
type lightning-primitive-input-simple "This is to just to have c"
type input "This is to just to have c"
type lightning-primitive-input-simple "This is to just to have cl"
type input "This is to just to have cl"
type lightning-primitive-input-simple "This is to just to have cla"
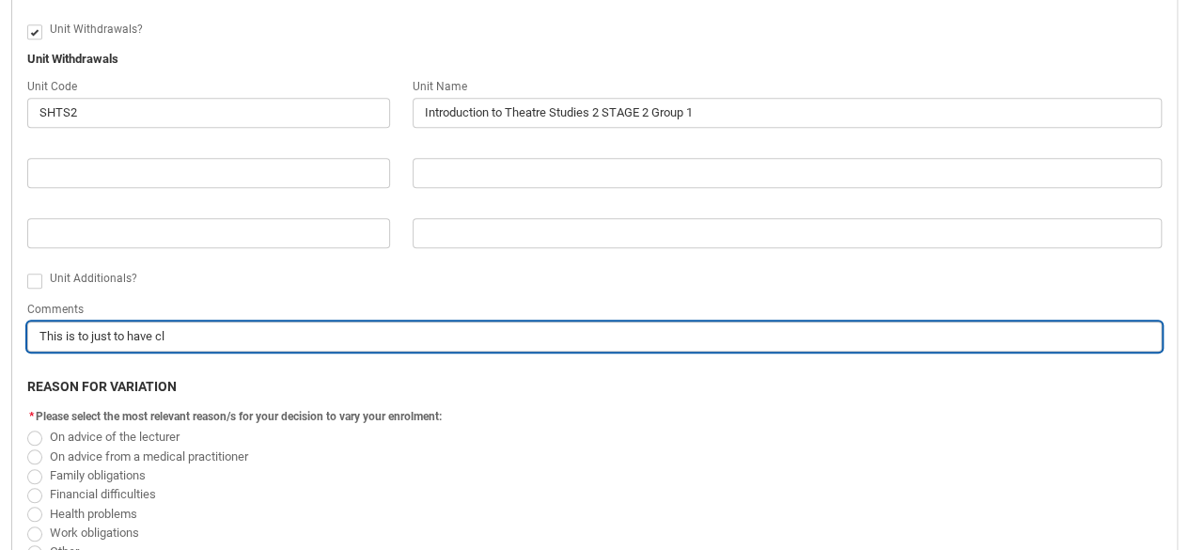
type input "This is to just to have cla"
type lightning-primitive-input-simple "This is to just to have clas"
type input "This is to just to have clas"
type lightning-primitive-input-simple "This is to just to have class"
type input "This is to just to have class"
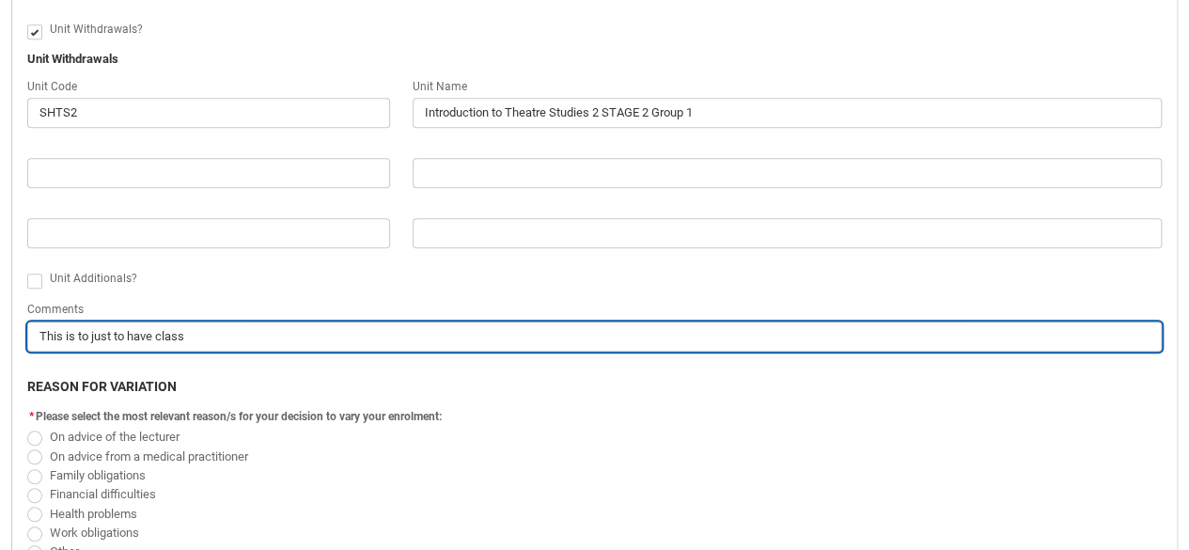
type lightning-primitive-input-simple "This is to just to have classe"
type input "This is to just to have classe"
type lightning-primitive-input-simple "This is to just to have classes"
type input "This is to just to have classes"
type lightning-primitive-input-simple "This is to just to have classes"
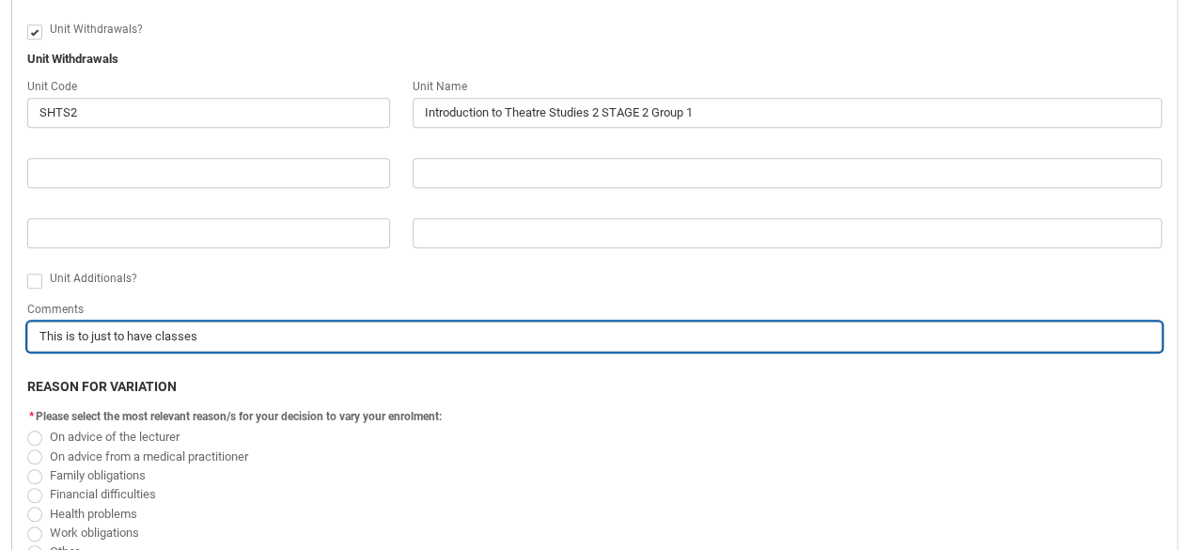
type input "This is to just to have classes"
type lightning-primitive-input-simple "This is to just to have classes w"
type input "This is to just to have classes w"
type lightning-primitive-input-simple "This is to just to have classes wi"
type input "This is to just to have classes wi"
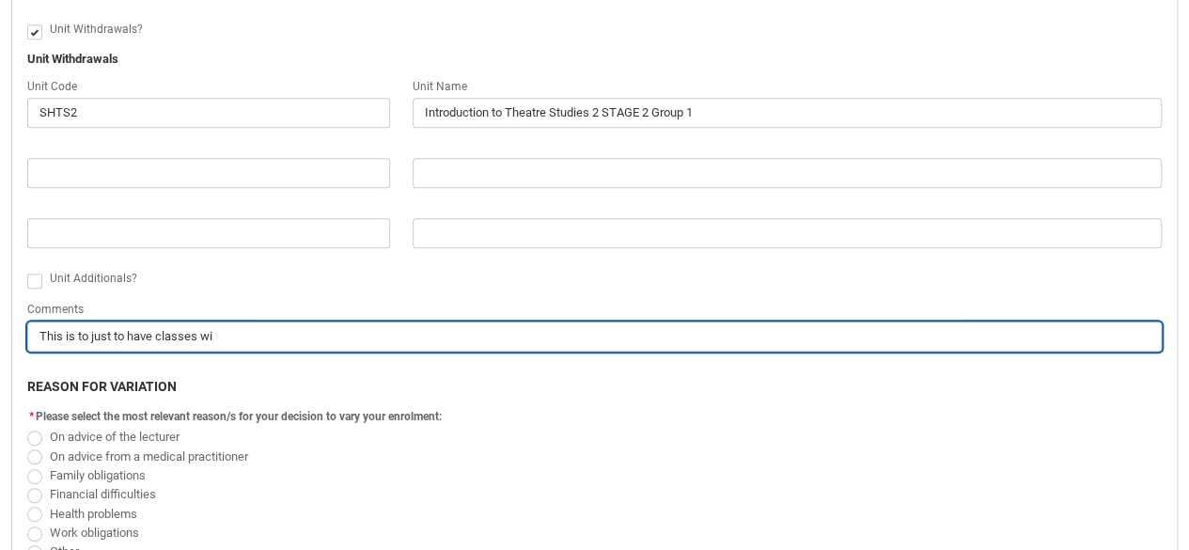
type lightning-primitive-input-simple "This is to just to have classes w"
type input "This is to just to have classes w"
type lightning-primitive-input-simple "This is to just to have classes"
type input "This is to just to have classes"
type lightning-primitive-input-simple "This is to just to have classes t"
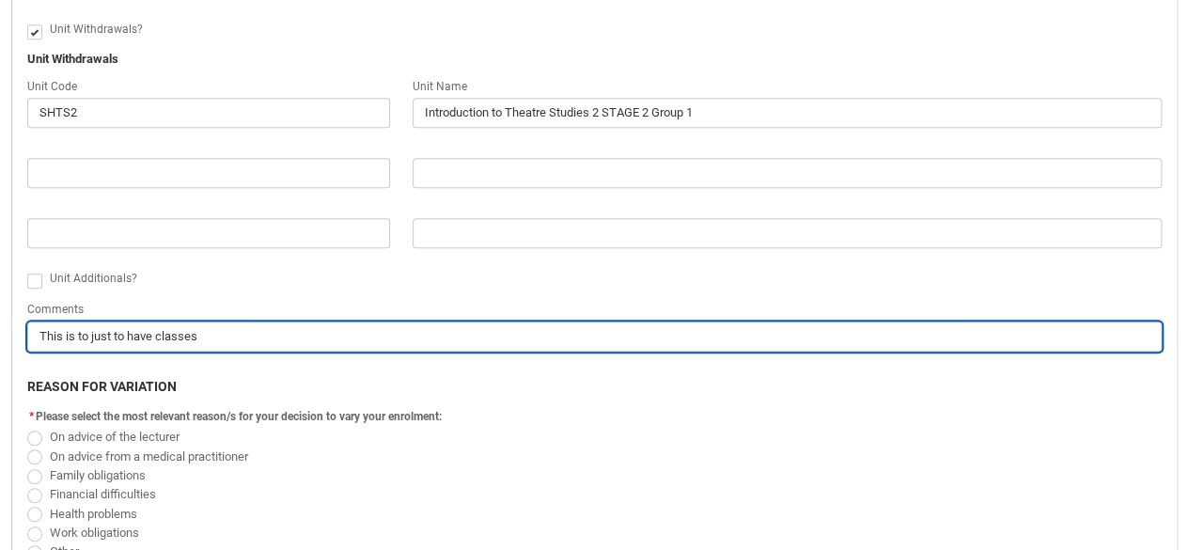
type input "This is to just to have classes t"
type lightning-primitive-input-simple "This is to just to have classes ti"
type input "This is to just to have classes ti"
type lightning-primitive-input-simple "This is to just to have classes [PERSON_NAME]"
type input "This is to just to have classes [PERSON_NAME]"
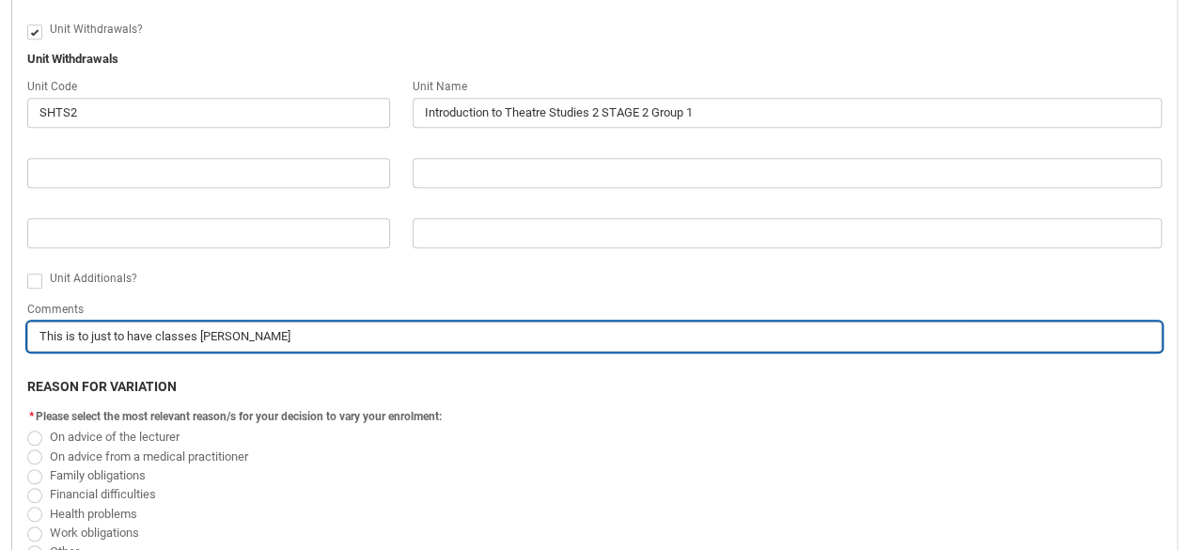
type lightning-primitive-input-simple "This is to just to have classes timb"
type input "This is to just to have classes timb"
type lightning-primitive-input-simple "This is to just to have classes timba"
type input "This is to just to have classes timba"
type lightning-primitive-input-simple "This is to just to have classes timb"
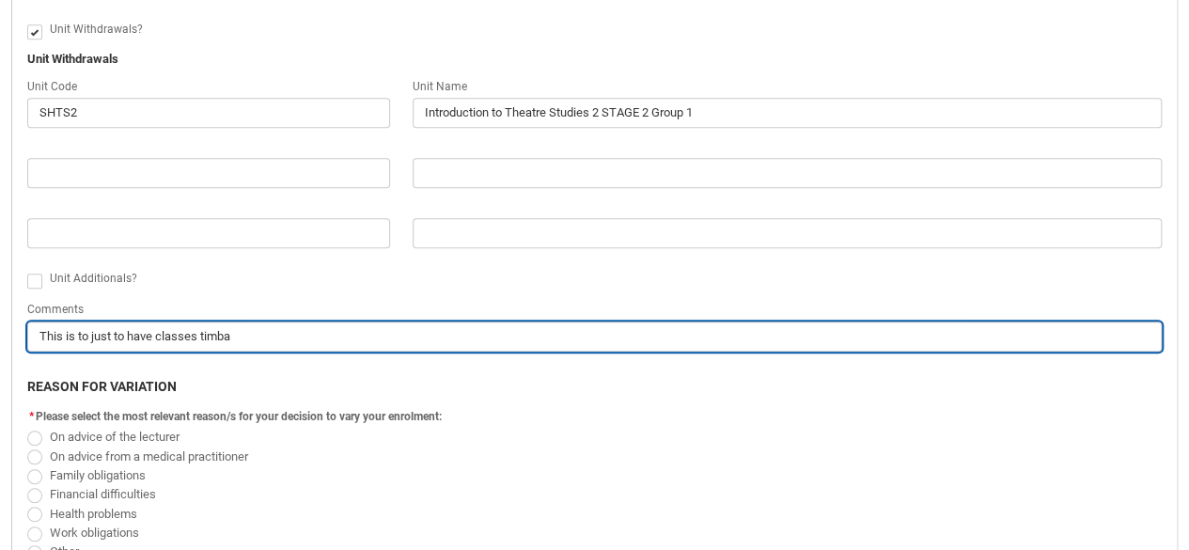
type input "This is to just to have classes timb"
type lightning-primitive-input-simple "This is to just to have classes [PERSON_NAME]"
type input "This is to just to have classes [PERSON_NAME]"
type lightning-primitive-input-simple "This is to just to have classes time"
type input "This is to just to have classes time"
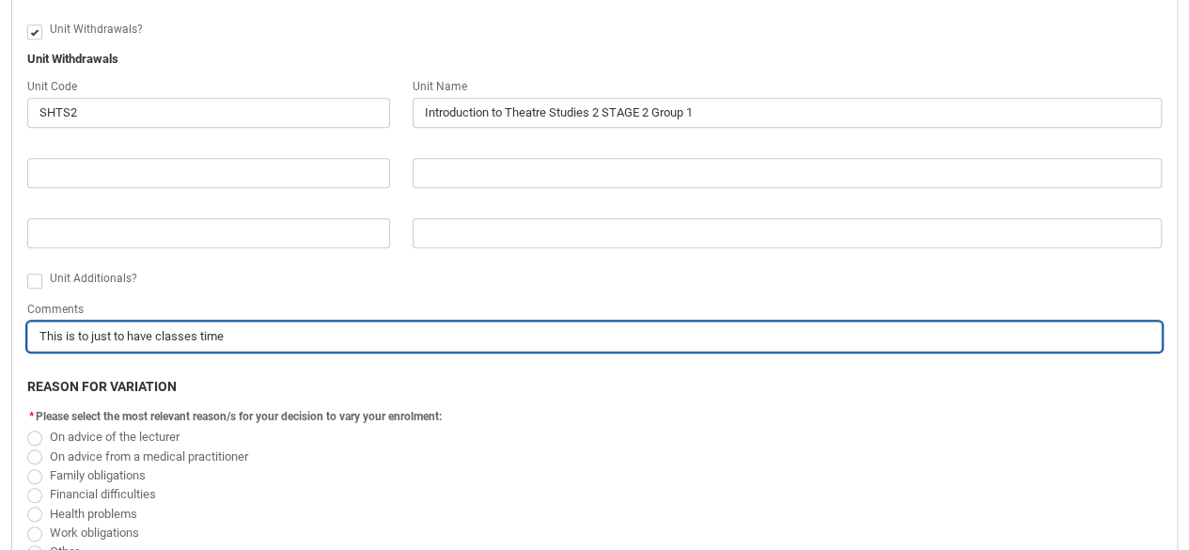
type lightning-primitive-input-simple "This is to just to have classes timeb"
type input "This is to just to have classes timeb"
type lightning-primitive-input-simple "This is to just to have classes time"
type input "This is to just to have classes time"
type lightning-primitive-input-simple "This is to just to have classes timet"
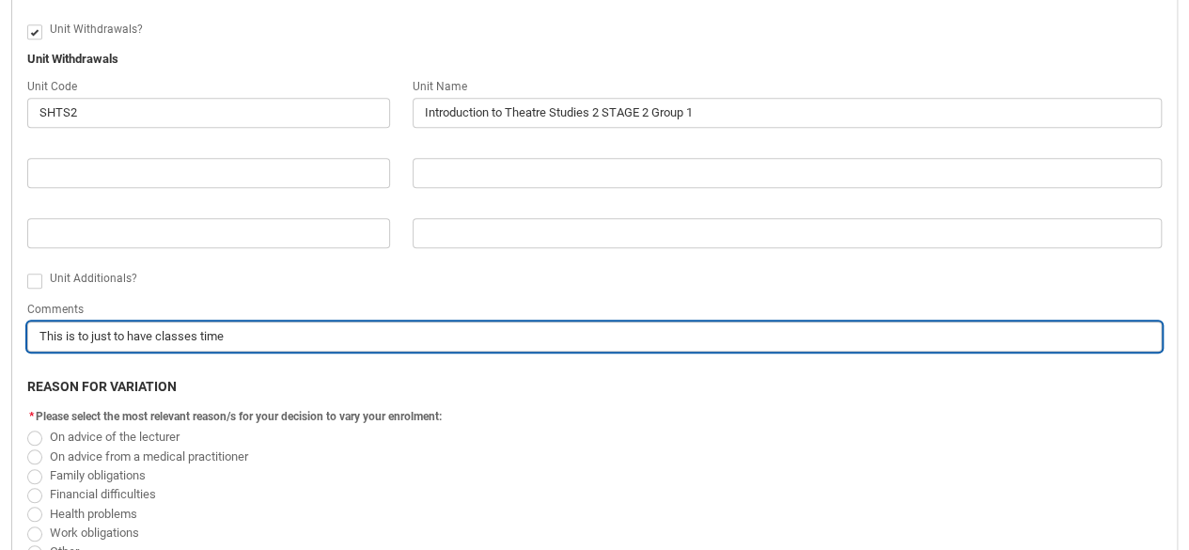
type input "This is to just to have classes timet"
type lightning-primitive-input-simple "This is to just to have classes timeta"
type input "This is to just to have classes timeta"
type lightning-primitive-input-simple "This is to just to have classes timetab"
type input "This is to just to have classes timetab"
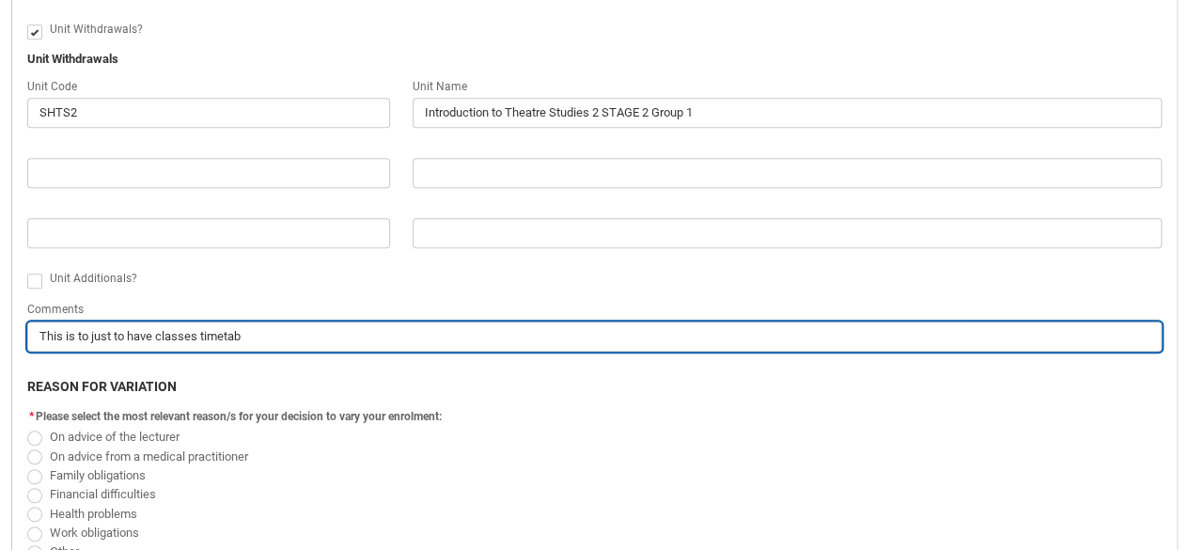
type lightning-primitive-input-simple "This is to just to have classes timetabl"
type input "This is to just to have classes timetabl"
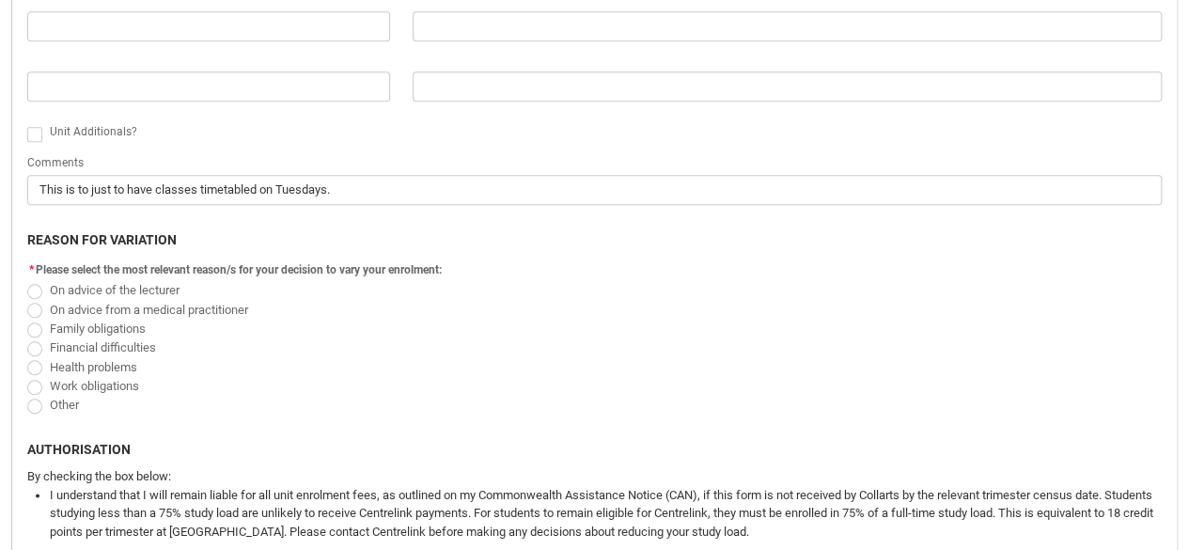
click at [35, 378] on label "Work obligations" at bounding box center [86, 385] width 119 height 14
click at [27, 376] on input "Work obligations" at bounding box center [26, 375] width 1 height 1
click at [33, 300] on span "On advice from a medical practitioner" at bounding box center [594, 309] width 1134 height 19
click at [33, 289] on span "Redu_Student_Request flow" at bounding box center [34, 291] width 15 height 15
click at [27, 280] on input "On advice of the lecturer" at bounding box center [26, 279] width 1 height 1
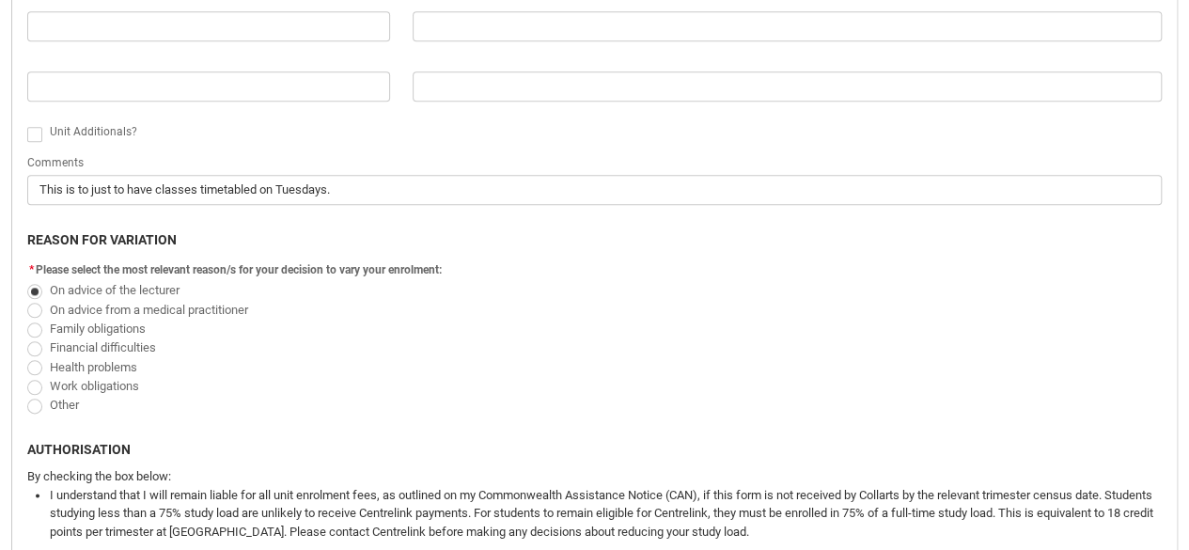
click at [34, 385] on span "Redu_Student_Request flow" at bounding box center [34, 387] width 15 height 15
click at [27, 376] on input "Work obligations" at bounding box center [26, 375] width 1 height 1
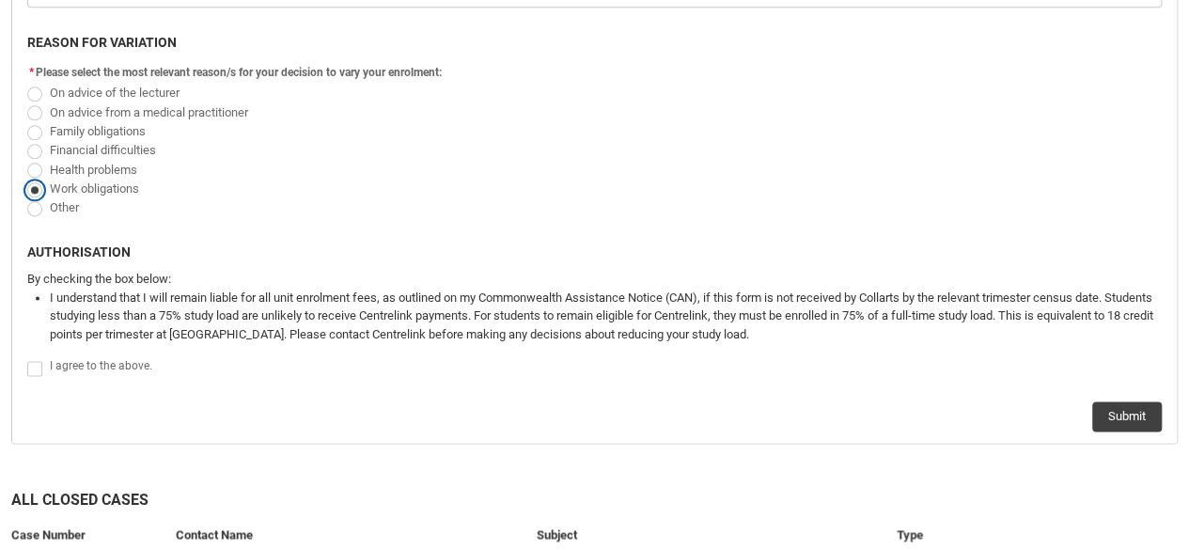
scroll to position [1133, 0]
click at [35, 364] on span "Redu_Student_Request flow" at bounding box center [34, 368] width 15 height 15
click at [27, 358] on input "Redu_Student_Request flow" at bounding box center [26, 357] width 1 height 1
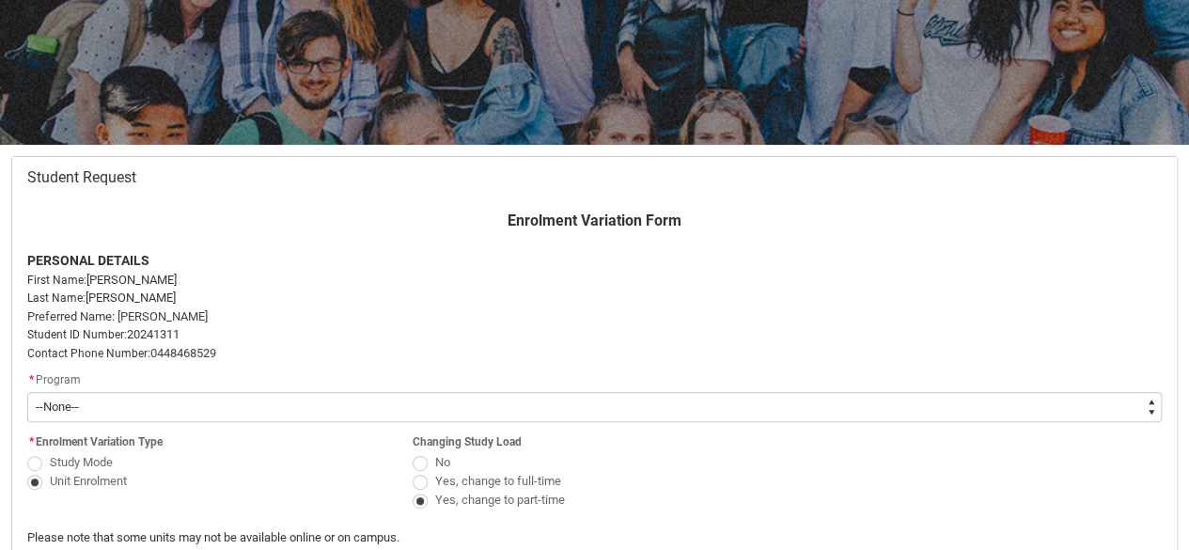
scroll to position [415, 0]
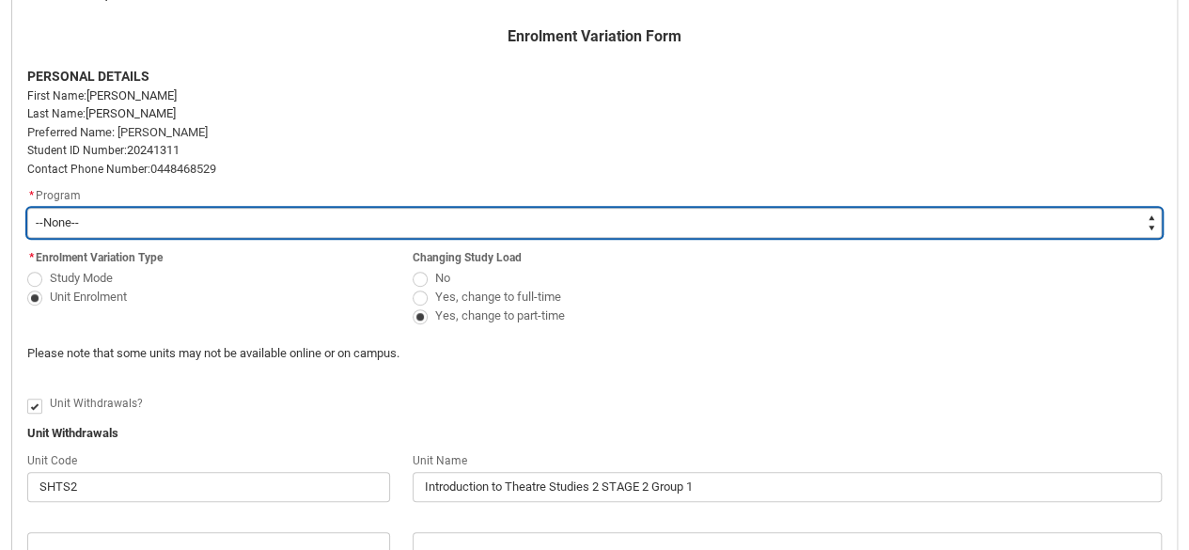
click at [282, 225] on select "--None-- Diploma of Performing Arts" at bounding box center [594, 223] width 1134 height 30
click at [27, 208] on select "--None-- Diploma of Performing Arts" at bounding box center [594, 223] width 1134 height 30
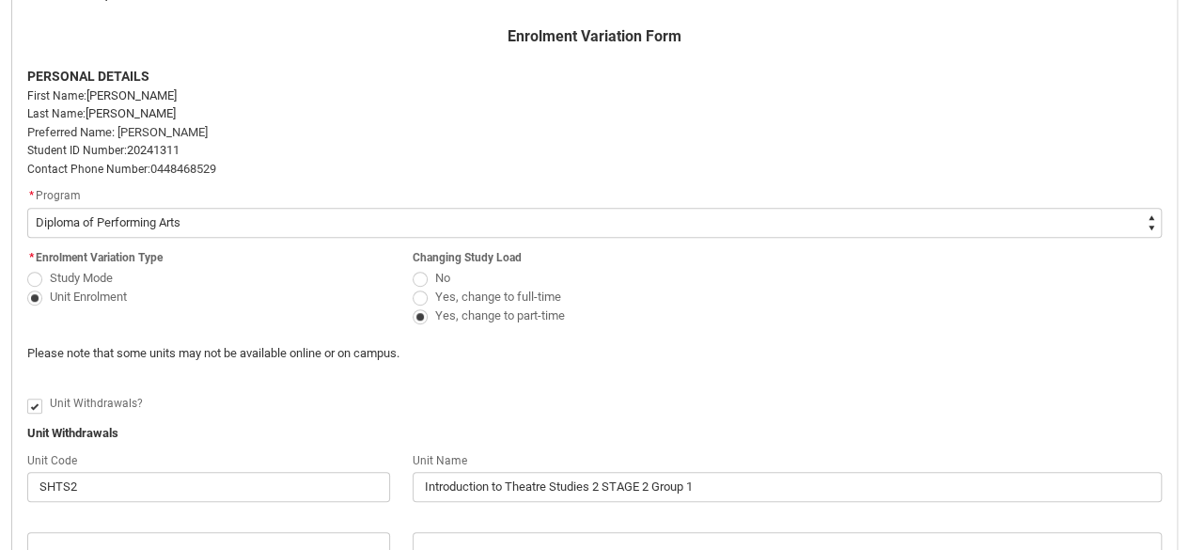
drag, startPoint x: 282, startPoint y: 264, endPoint x: 242, endPoint y: 123, distance: 146.4
click at [242, 123] on p "Preferred Name: [PERSON_NAME]" at bounding box center [594, 132] width 1134 height 19
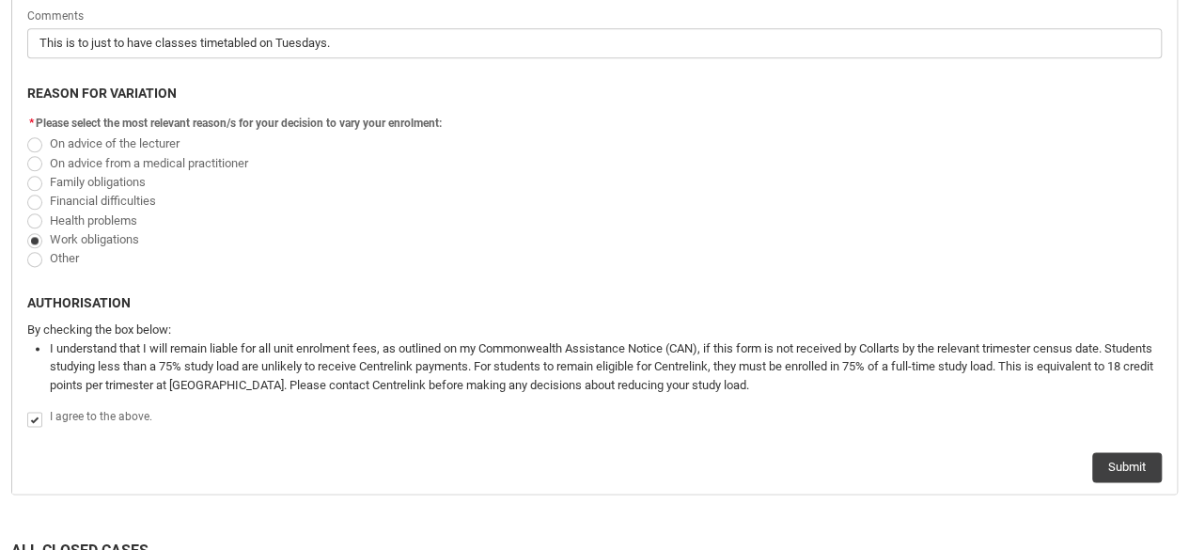
scroll to position [1081, 0]
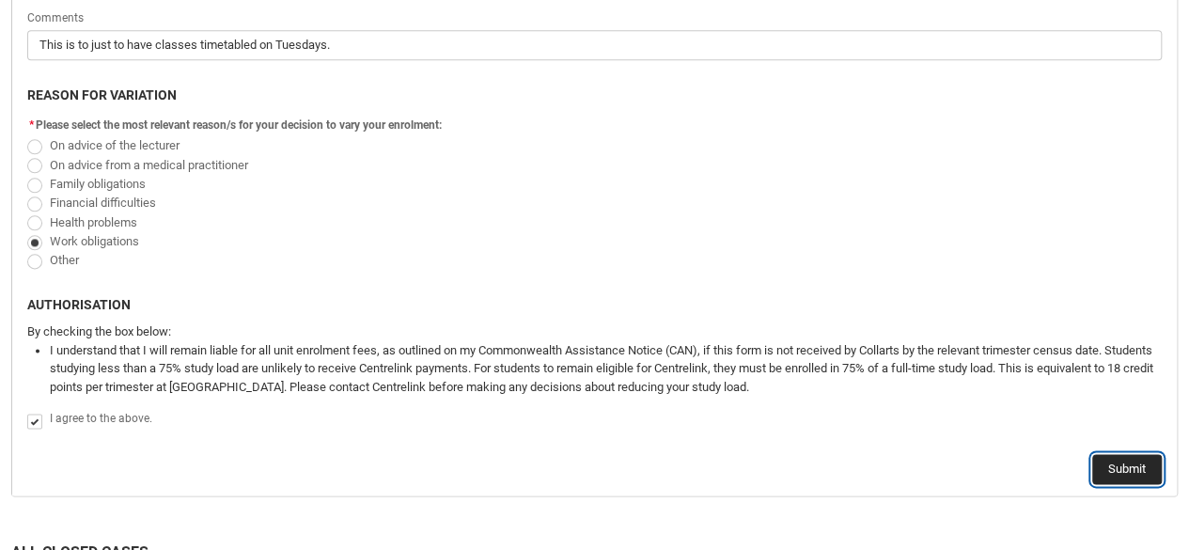
click at [1114, 454] on button "Submit" at bounding box center [1127, 469] width 70 height 30
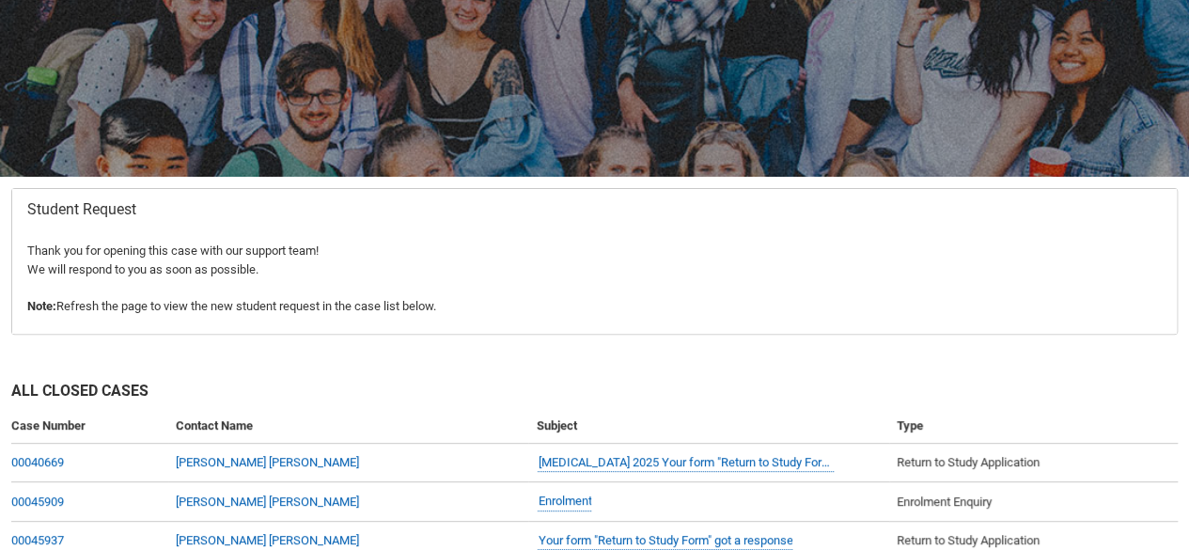
scroll to position [328, 0]
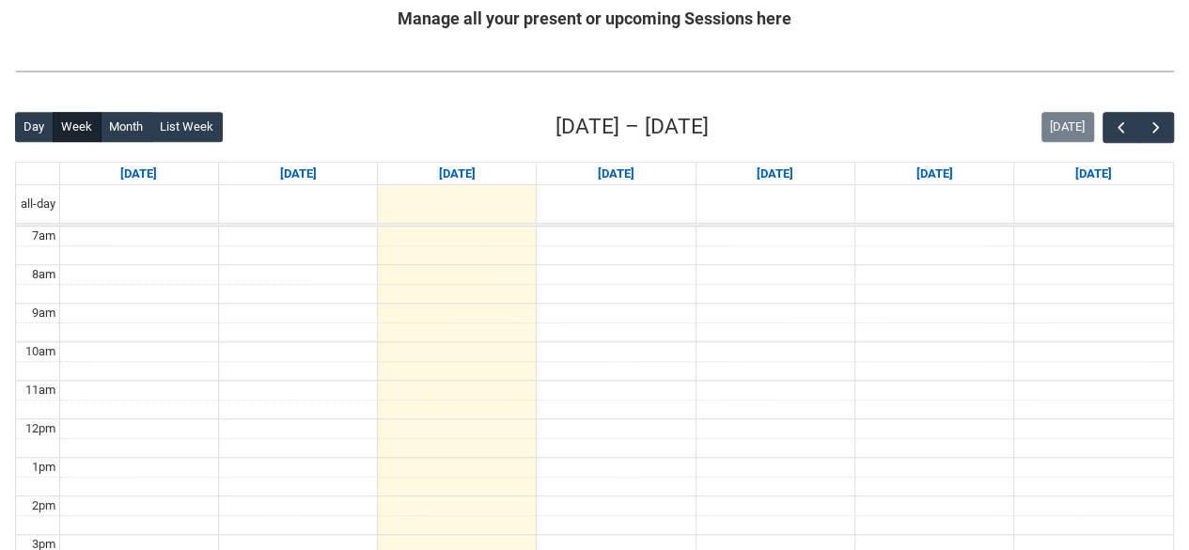
scroll to position [387, 0]
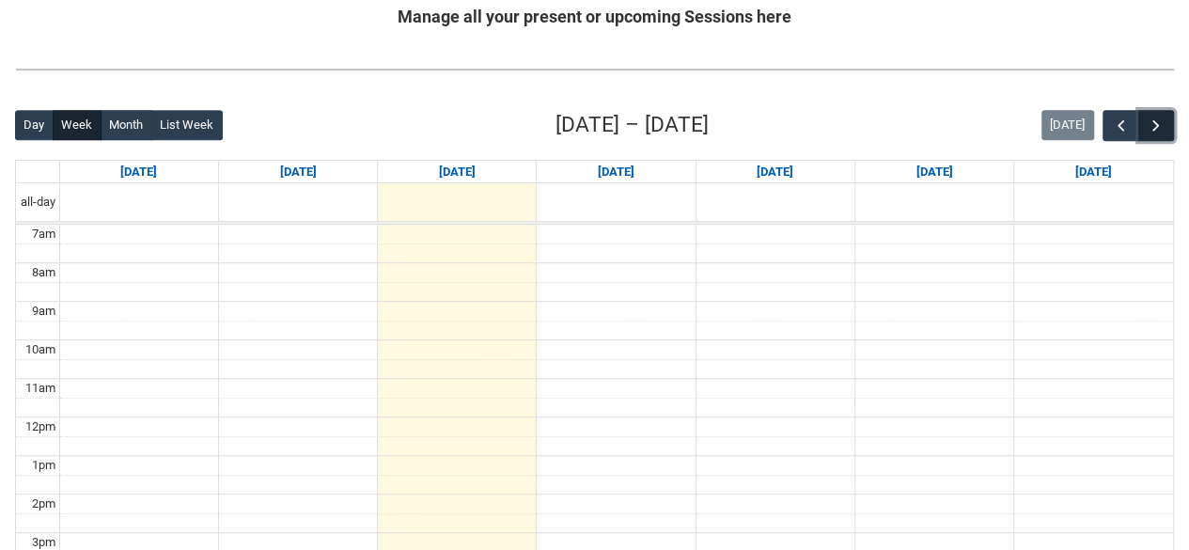
click at [1146, 121] on span "button" at bounding box center [1155, 126] width 19 height 19
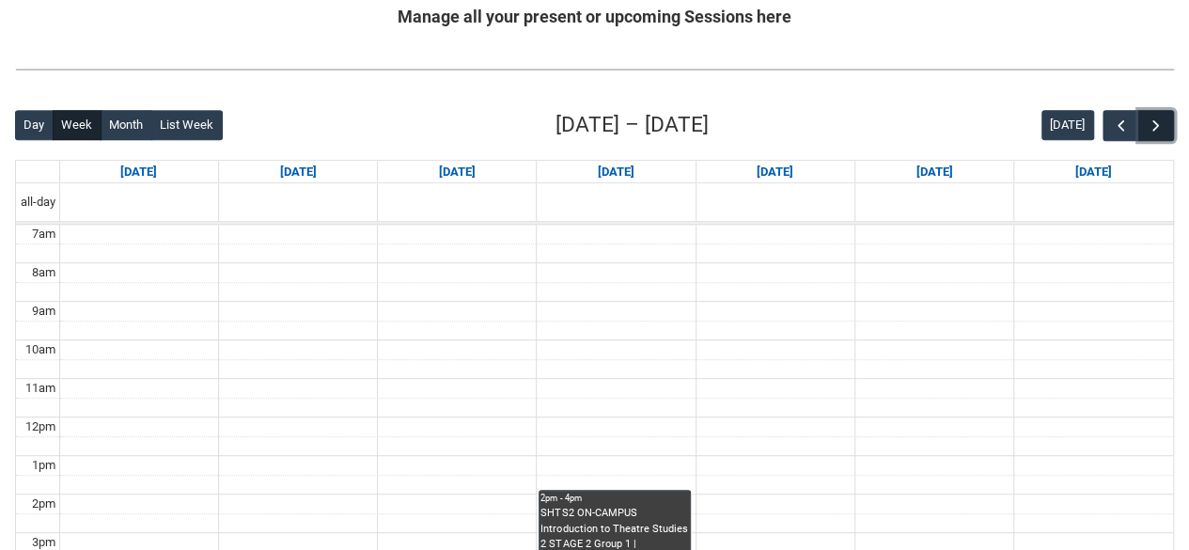
scroll to position [442, 0]
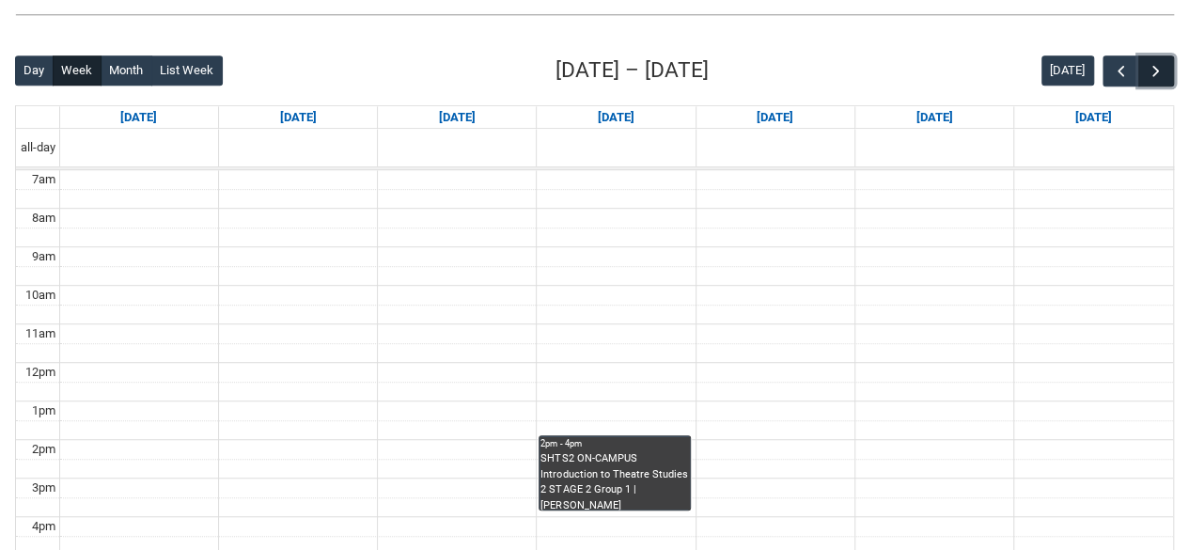
click at [1164, 59] on button "button" at bounding box center [1156, 70] width 36 height 31
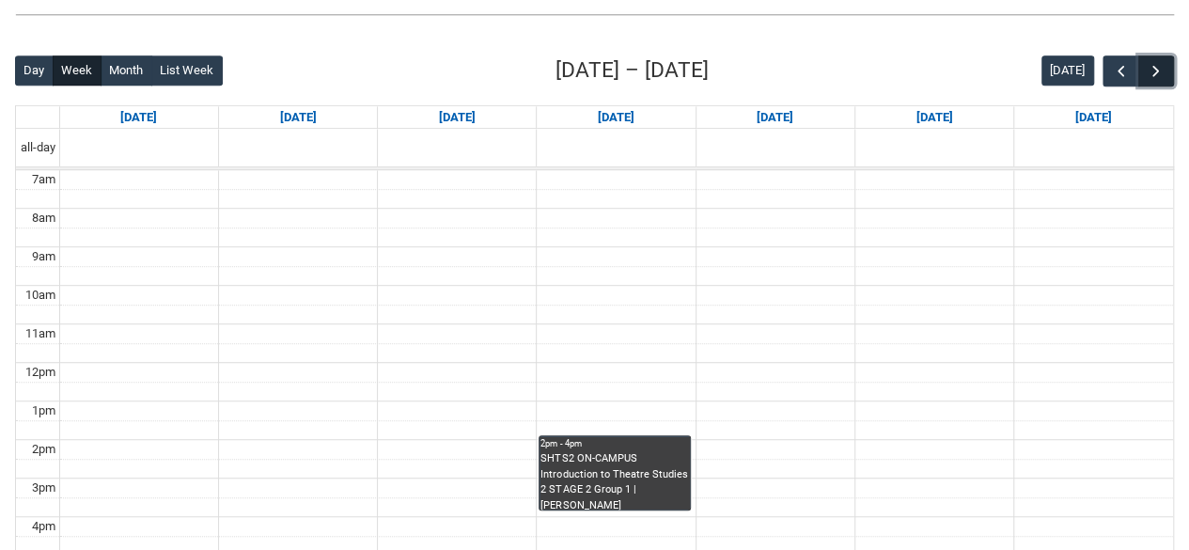
click at [1164, 59] on button "button" at bounding box center [1156, 70] width 36 height 31
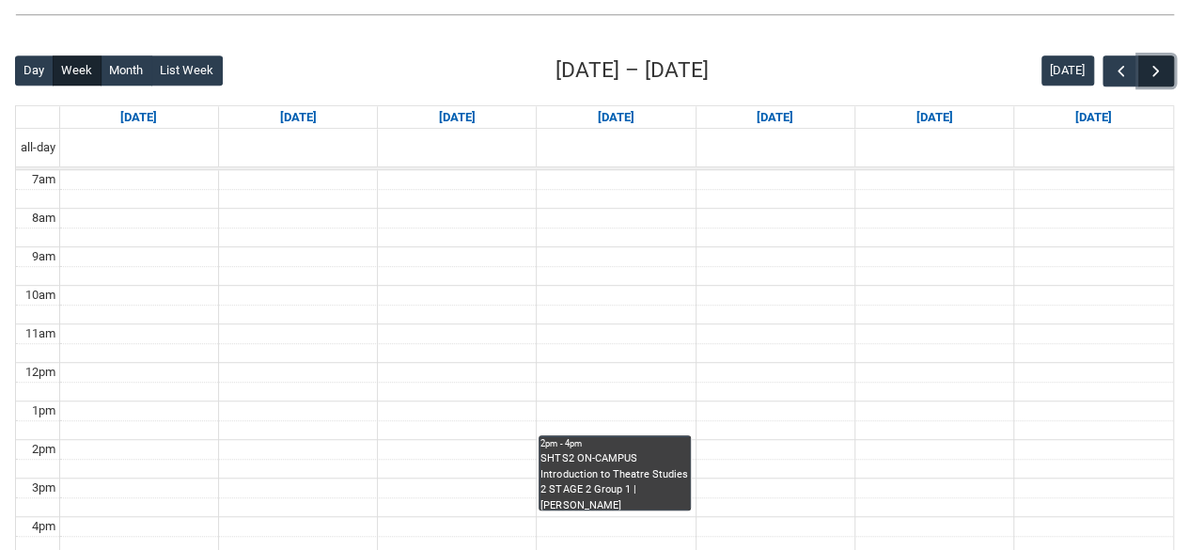
click at [1164, 59] on button "button" at bounding box center [1156, 70] width 36 height 31
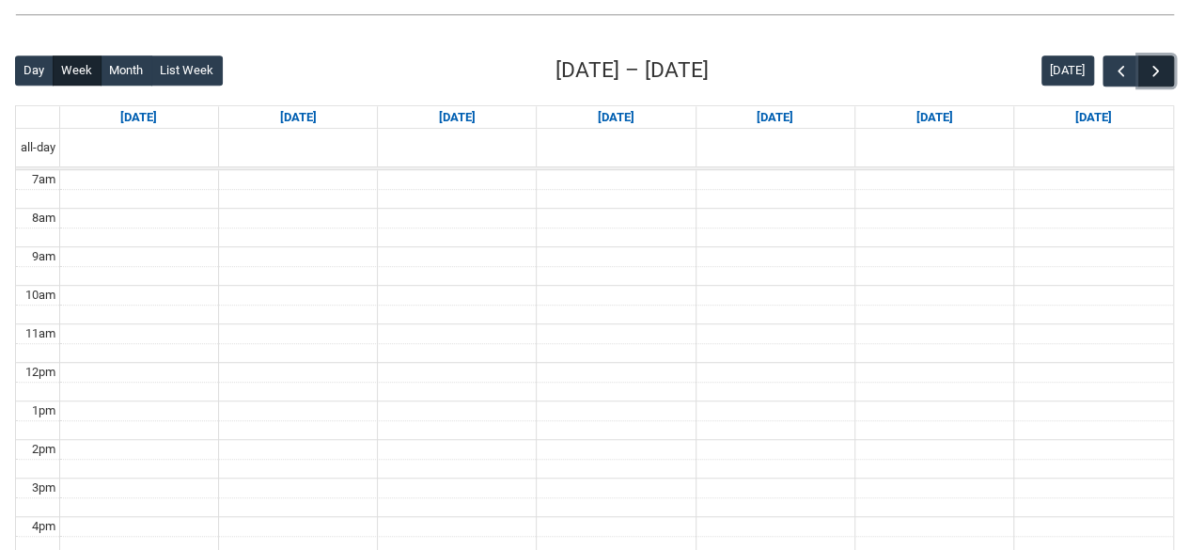
click at [1164, 59] on button "button" at bounding box center [1156, 70] width 36 height 31
click at [1114, 72] on span "button" at bounding box center [1121, 71] width 19 height 19
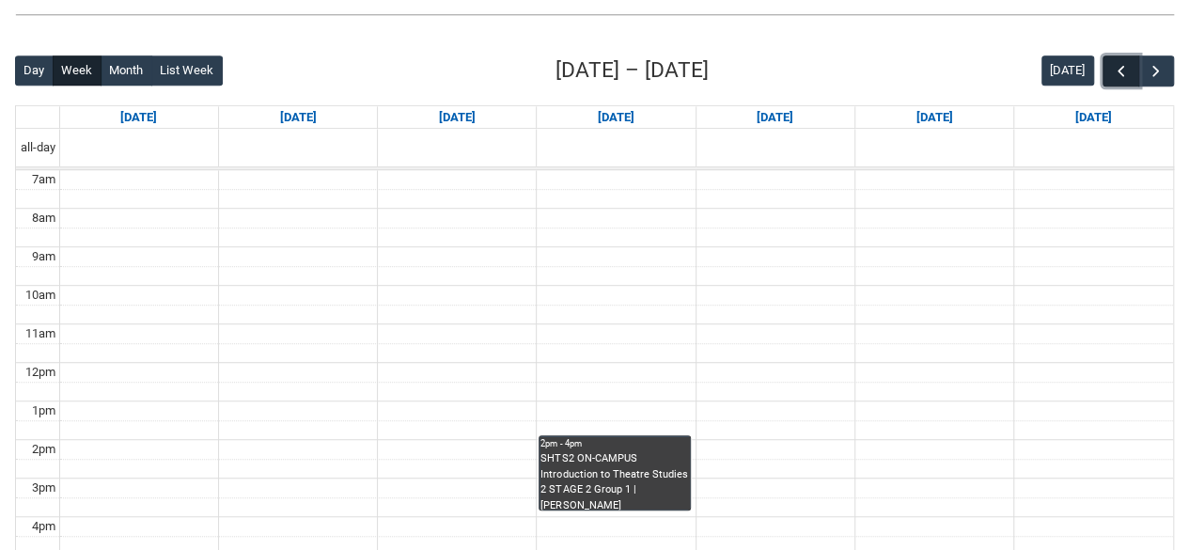
click at [1114, 72] on span "button" at bounding box center [1121, 71] width 19 height 19
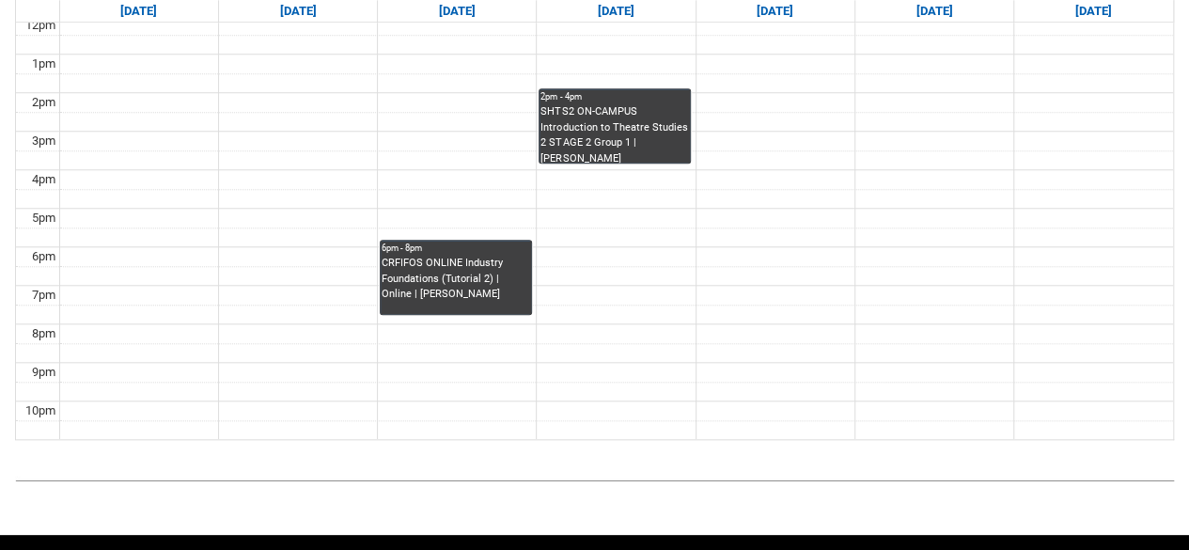
scroll to position [532, 0]
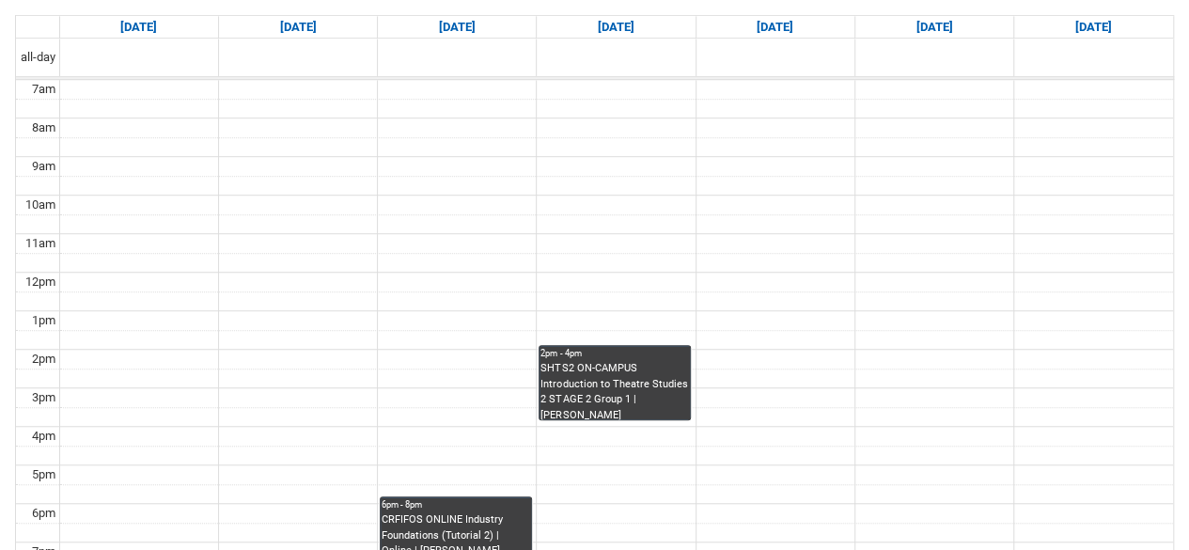
click at [1114, 72] on div at bounding box center [1093, 58] width 159 height 38
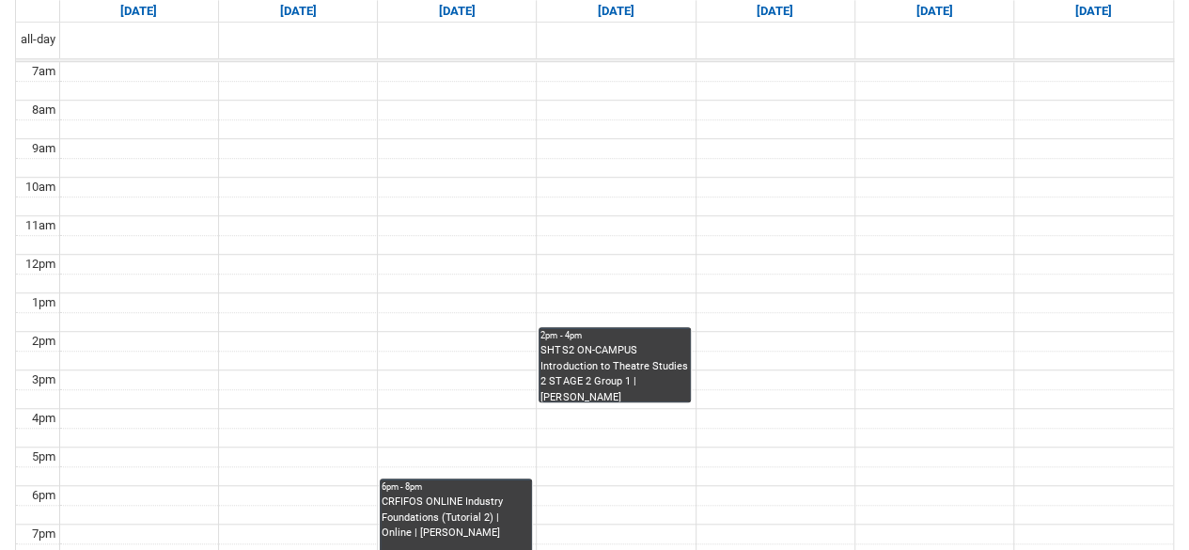
scroll to position [551, 0]
click at [667, 367] on div "SHTS2 ON-CAMPUS Introduction to Theatre Studies 2 STAGE 2 Group 1 | Draper (Cro…" at bounding box center [614, 371] width 148 height 58
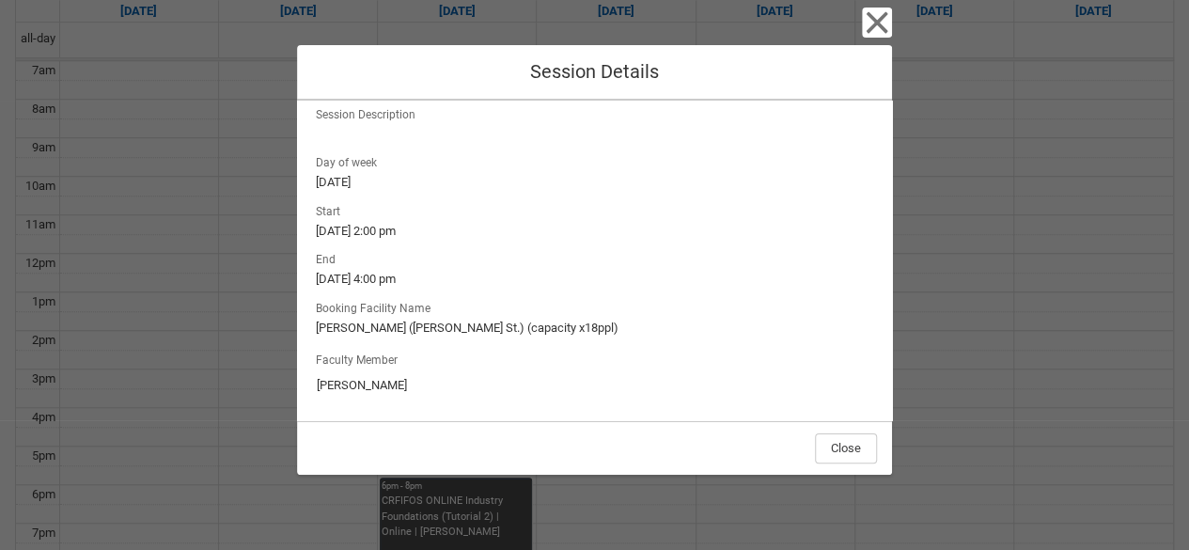
scroll to position [0, 0]
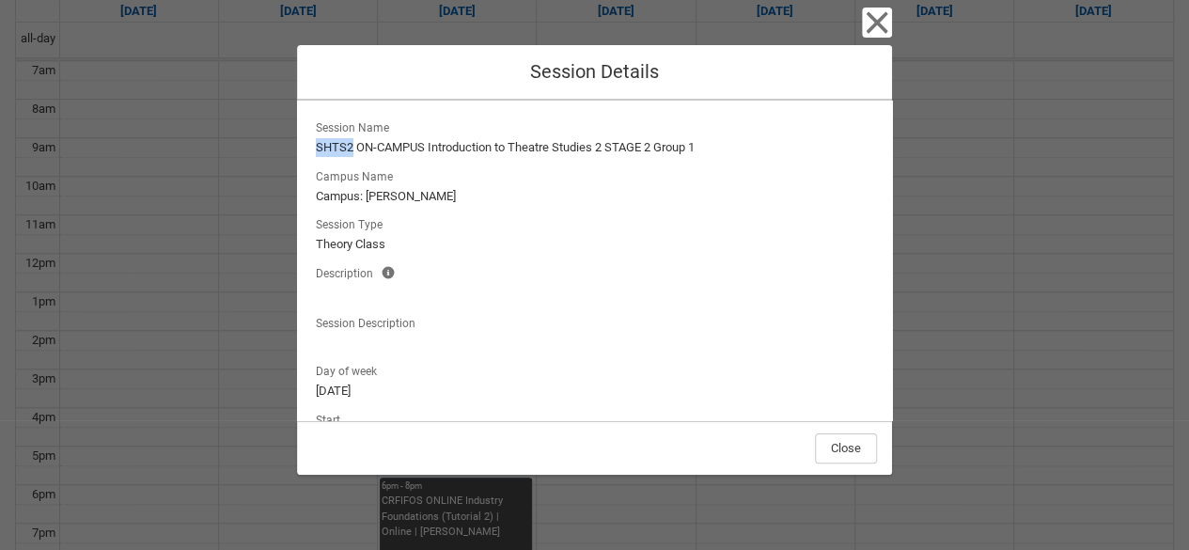
drag, startPoint x: 351, startPoint y: 145, endPoint x: 304, endPoint y: 152, distance: 47.6
click at [304, 152] on div "Session Name SHTS2 ON-CAMPUS Introduction to Theatre Studies 2 STAGE 2 Group 1 …" at bounding box center [594, 260] width 595 height 319
copy lightning-formatted-text "SHTS2"
drag, startPoint x: 427, startPoint y: 149, endPoint x: 707, endPoint y: 144, distance: 280.1
click at [707, 144] on lightning-formatted-text "SHTS2 ON-CAMPUS Introduction to Theatre Studies 2 STAGE 2 Group 1" at bounding box center [594, 147] width 557 height 19
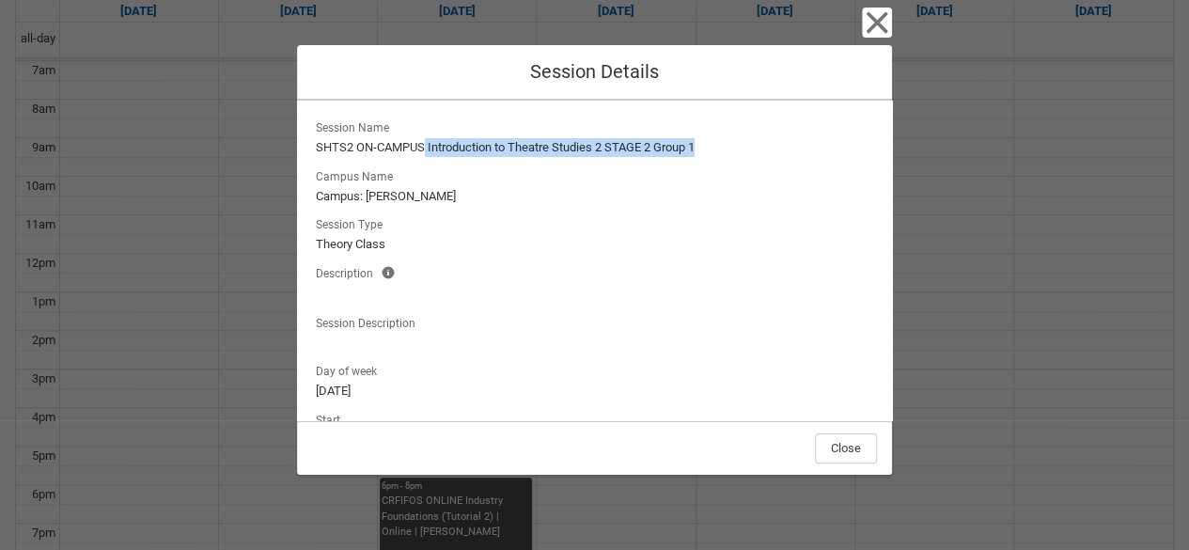
copy lightning-formatted-text "Introduction to Theatre Studies 2 STAGE 2 Group 1"
click at [885, 23] on icon "button" at bounding box center [877, 23] width 30 height 30
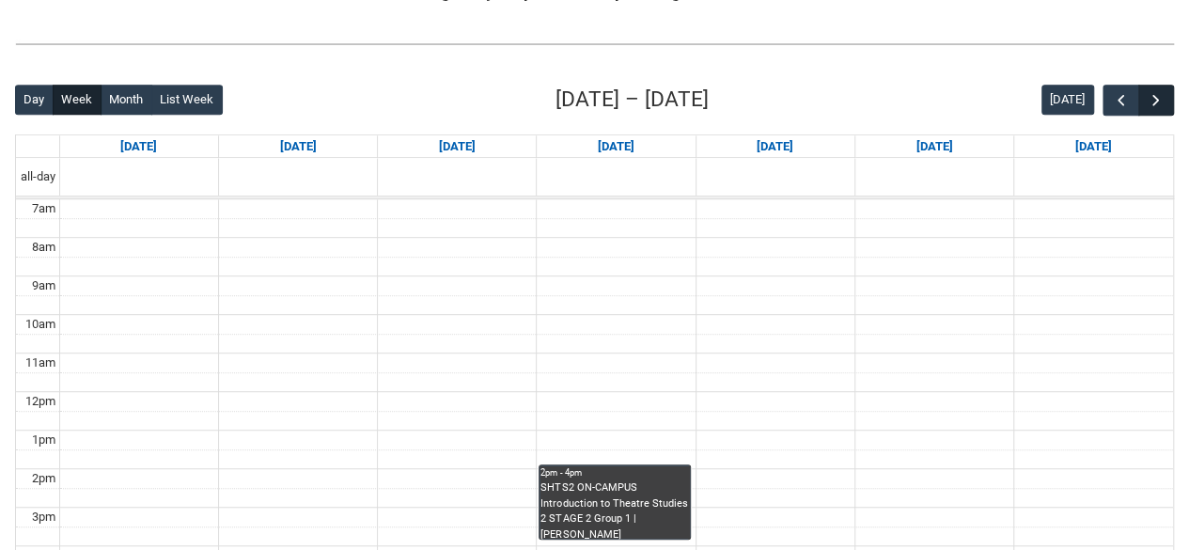
scroll to position [491, 0]
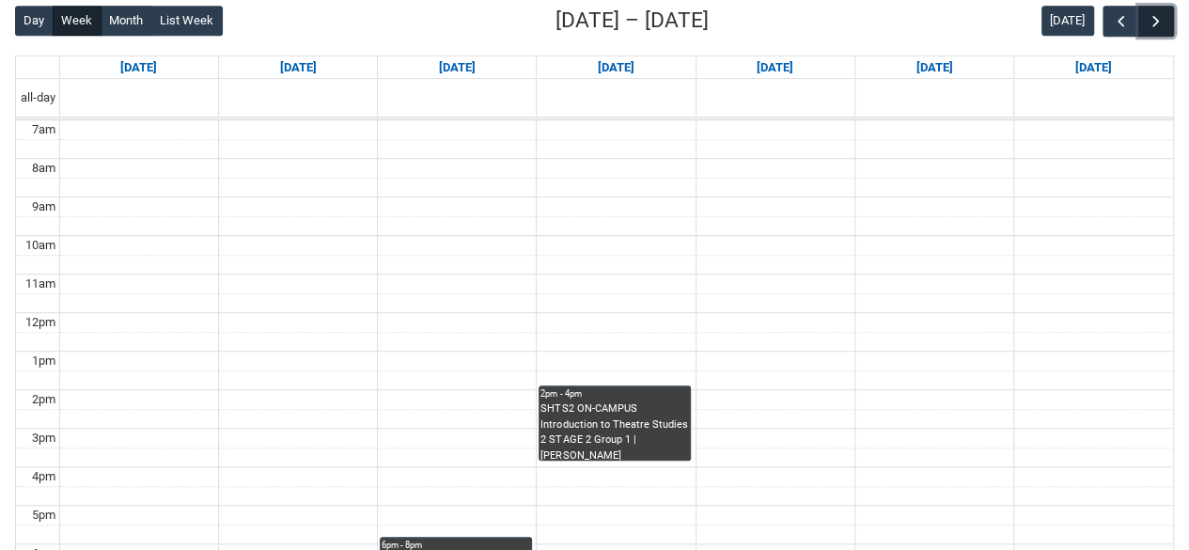
click at [1151, 29] on span "button" at bounding box center [1155, 21] width 19 height 19
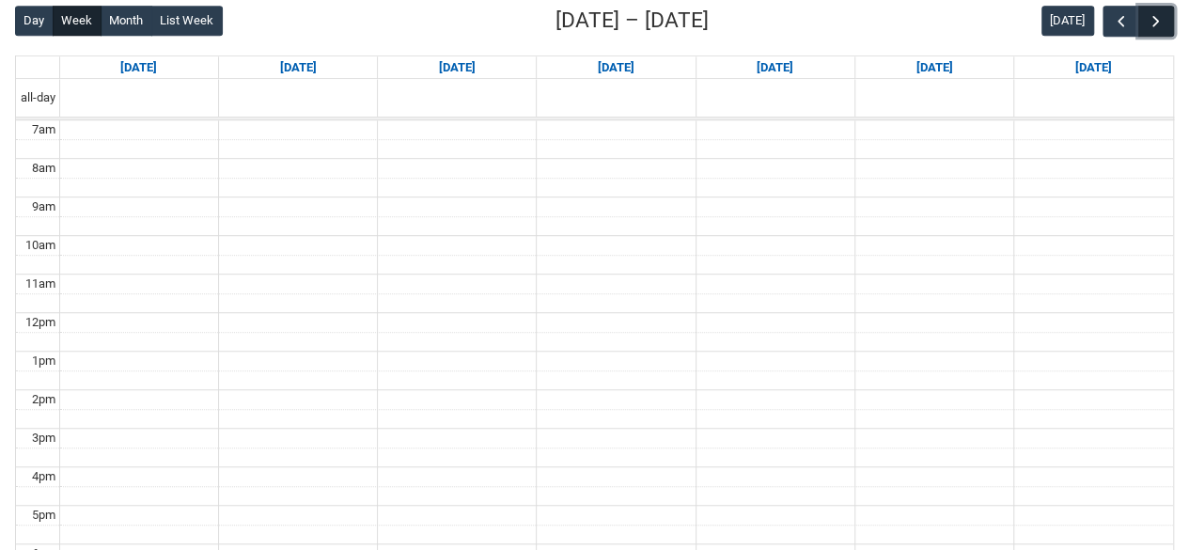
click at [1151, 29] on span "button" at bounding box center [1155, 21] width 19 height 19
click at [1120, 25] on span "button" at bounding box center [1121, 21] width 19 height 19
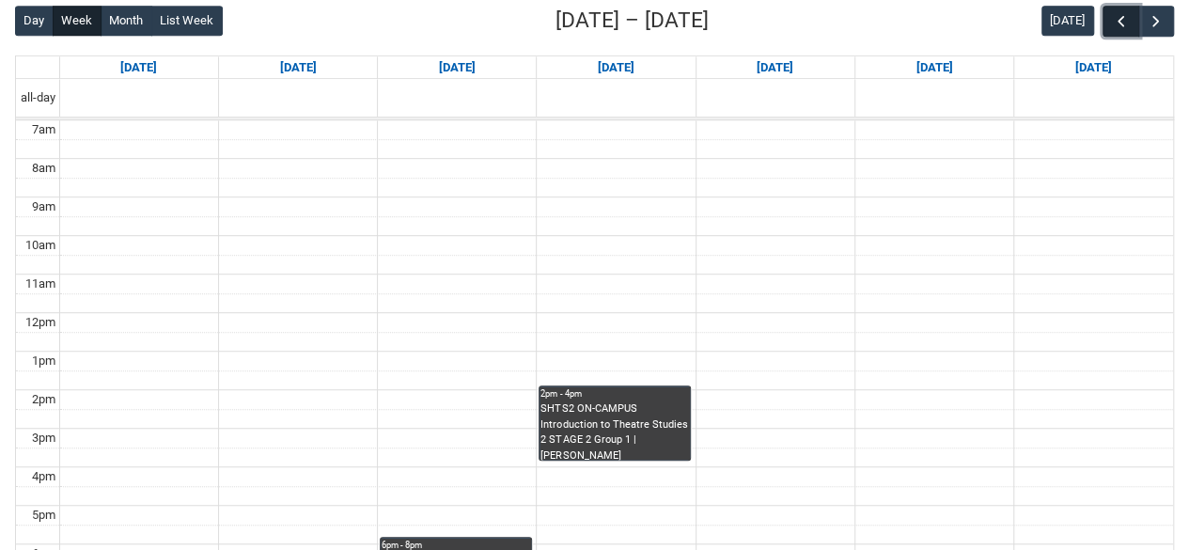
click at [1120, 25] on span "button" at bounding box center [1121, 21] width 19 height 19
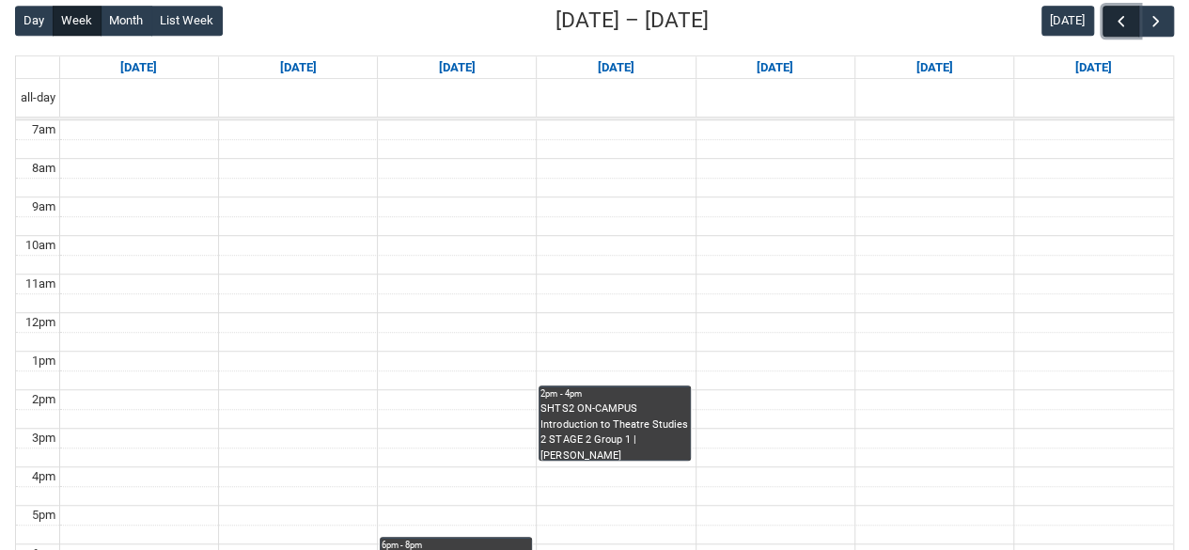
click at [1120, 25] on span "button" at bounding box center [1121, 21] width 19 height 19
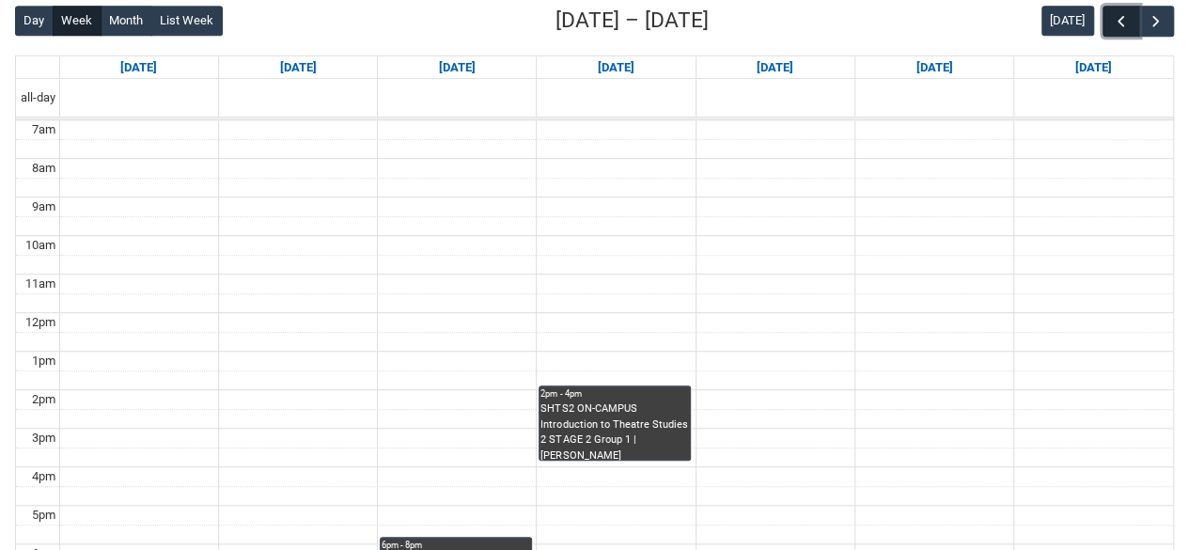
click at [1120, 25] on span "button" at bounding box center [1121, 21] width 19 height 19
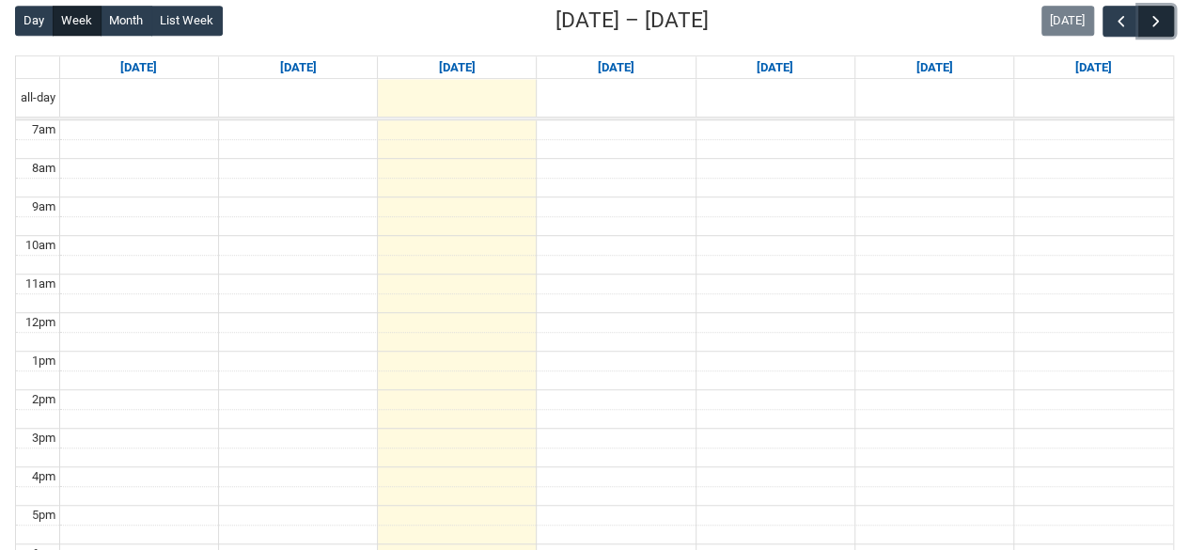
click at [1154, 27] on span "button" at bounding box center [1155, 21] width 19 height 19
